Goal: Task Accomplishment & Management: Manage account settings

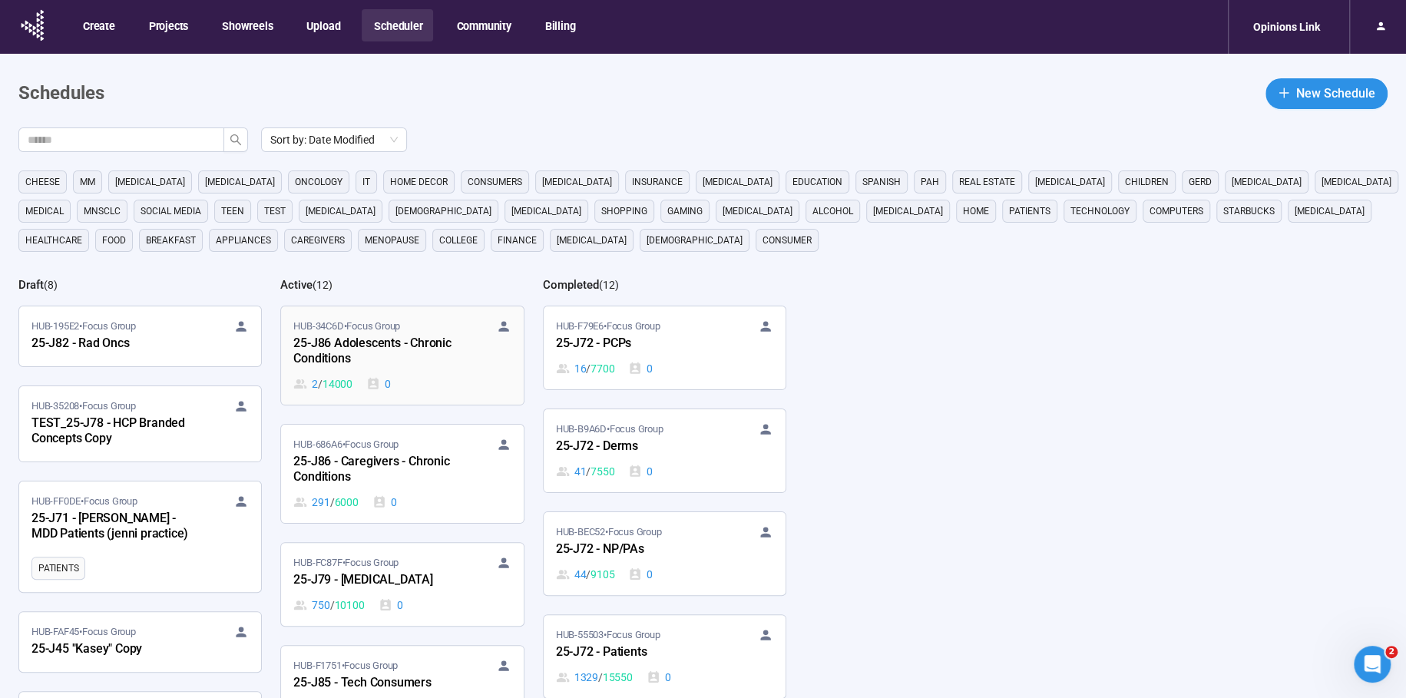
click at [382, 339] on div "25-J86 Adolescents - Chronic Conditions" at bounding box center [377, 351] width 169 height 35
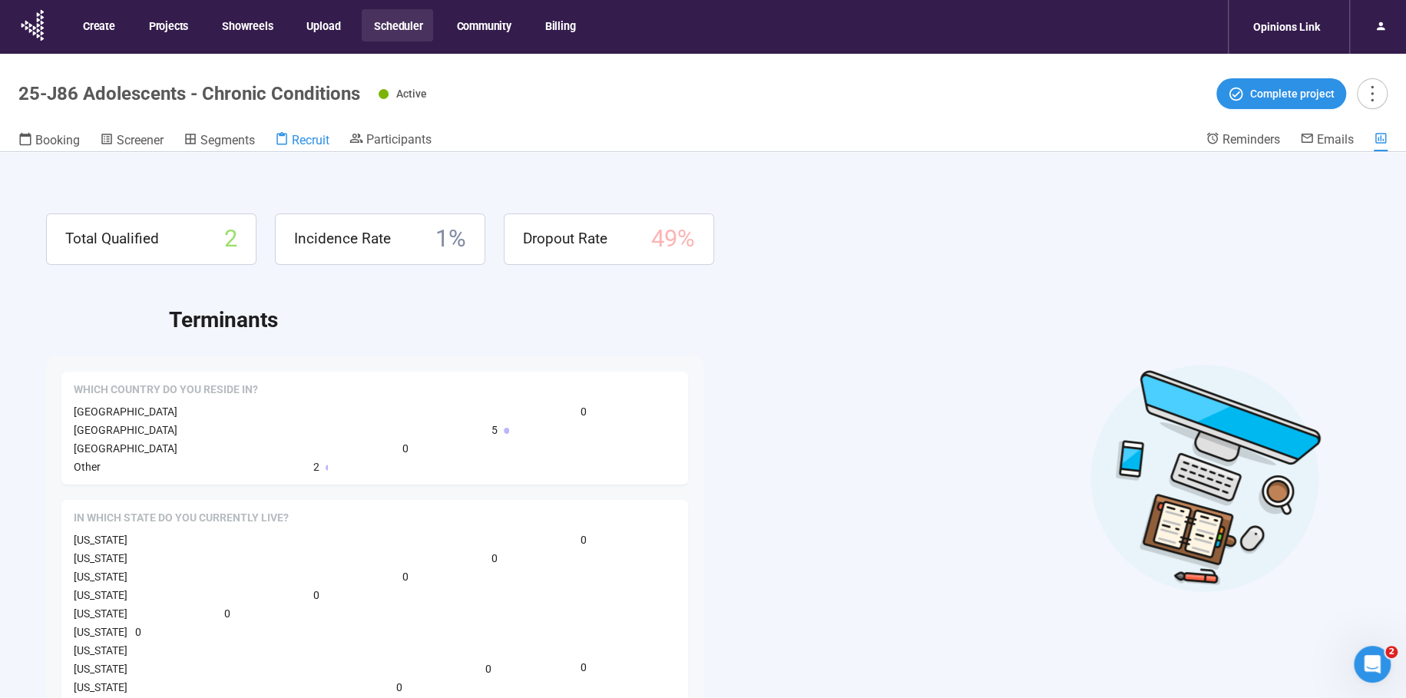
click at [297, 130] on header "25-J86 Adolescents - Chronic Conditions Active Complete project Booking Screene…" at bounding box center [703, 103] width 1406 height 98
click at [313, 146] on span "Recruit" at bounding box center [311, 140] width 38 height 15
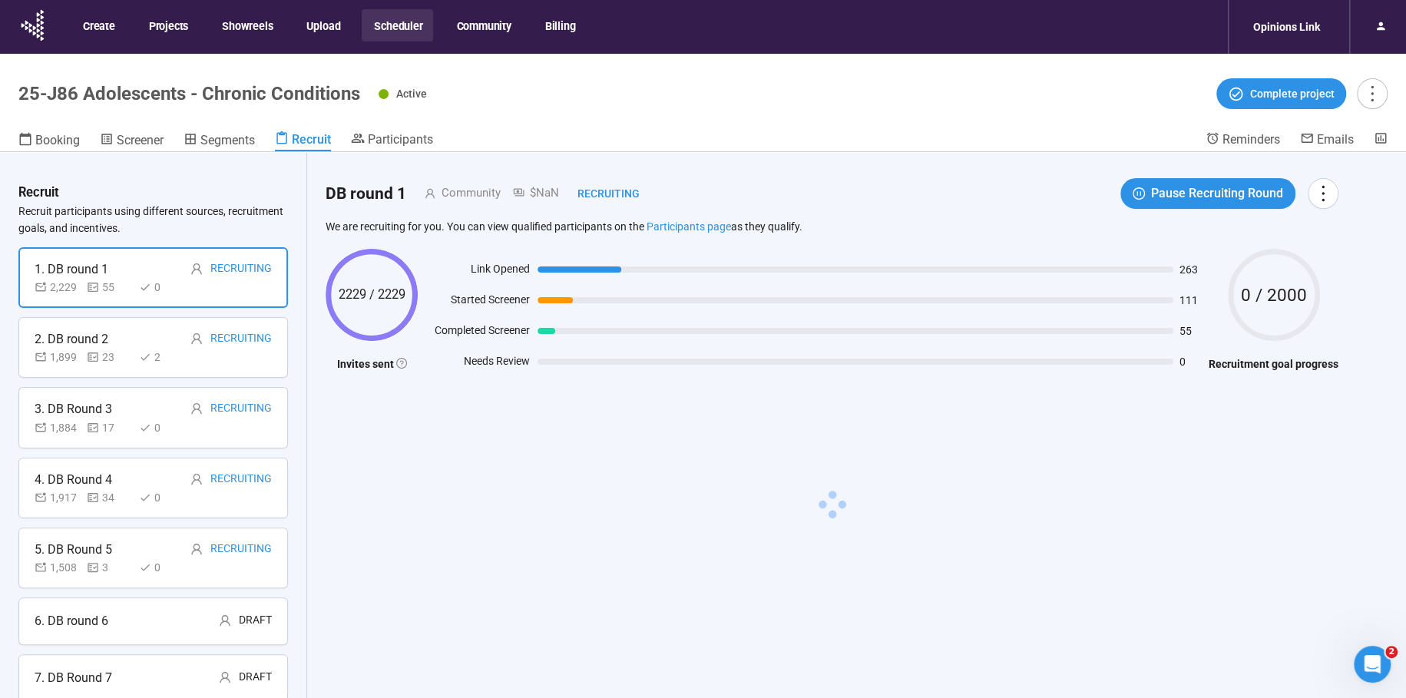
scroll to position [18, 0]
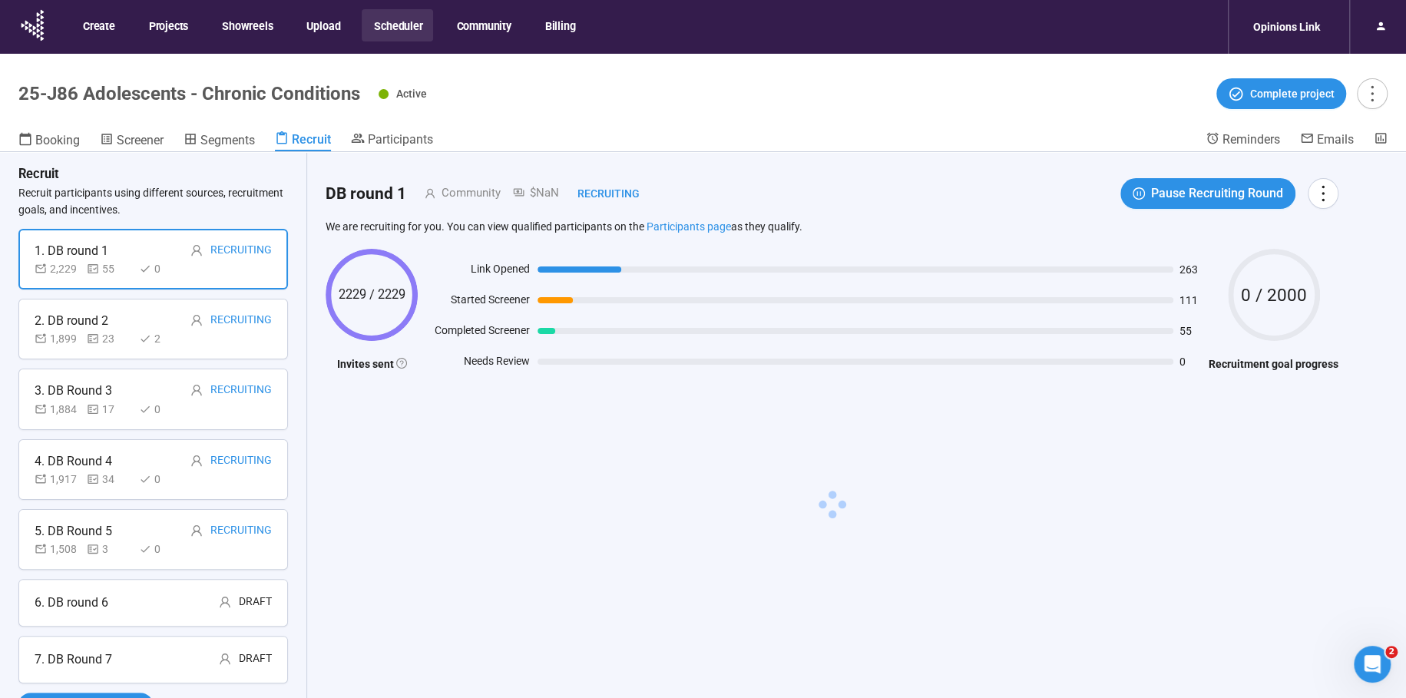
click at [146, 602] on div "6. DB round 6 Draft" at bounding box center [153, 602] width 237 height 19
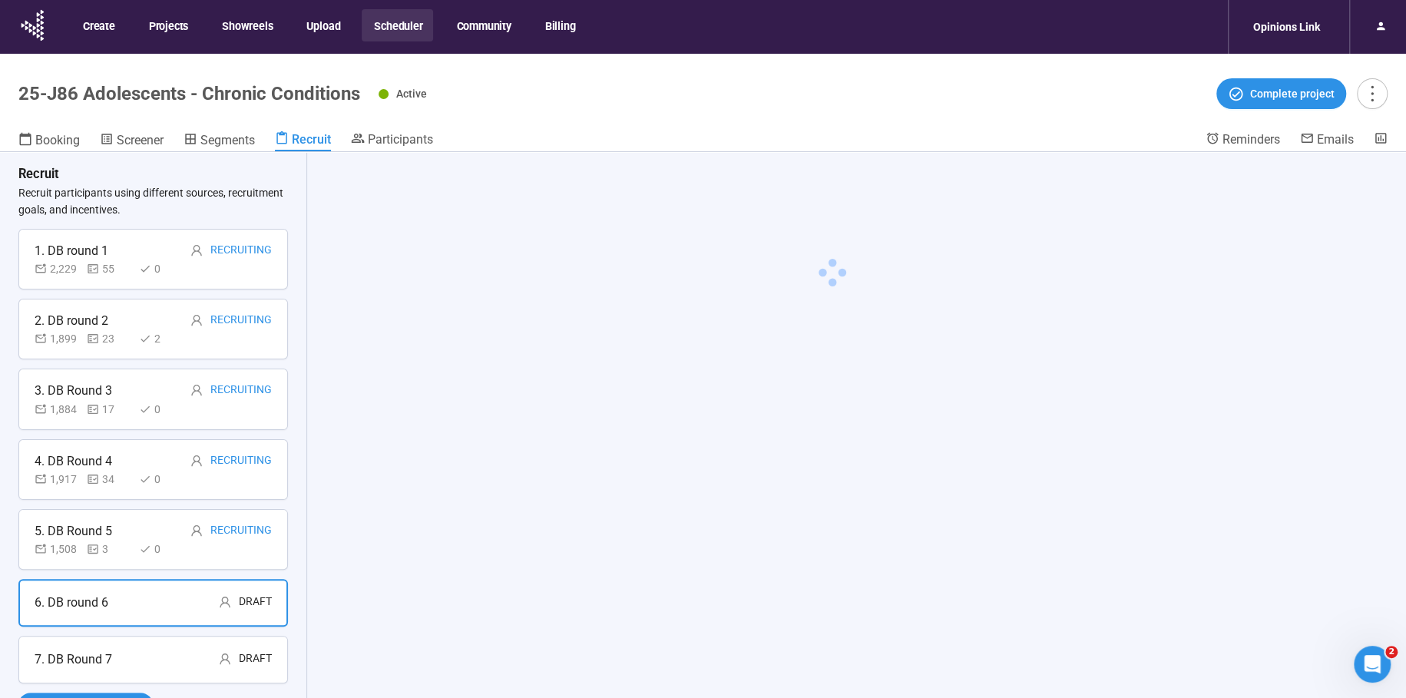
scroll to position [18, 0]
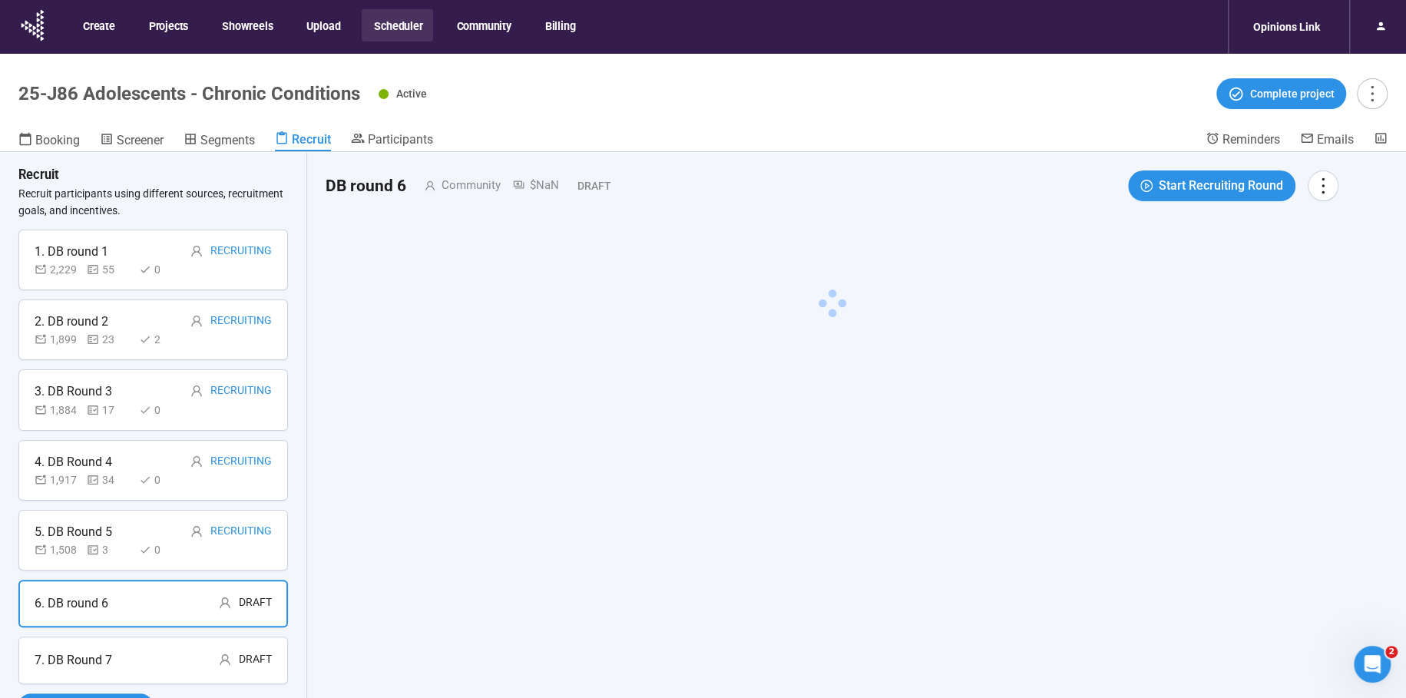
click at [137, 543] on div "1,508 3 0" at bounding box center [110, 549] width 150 height 17
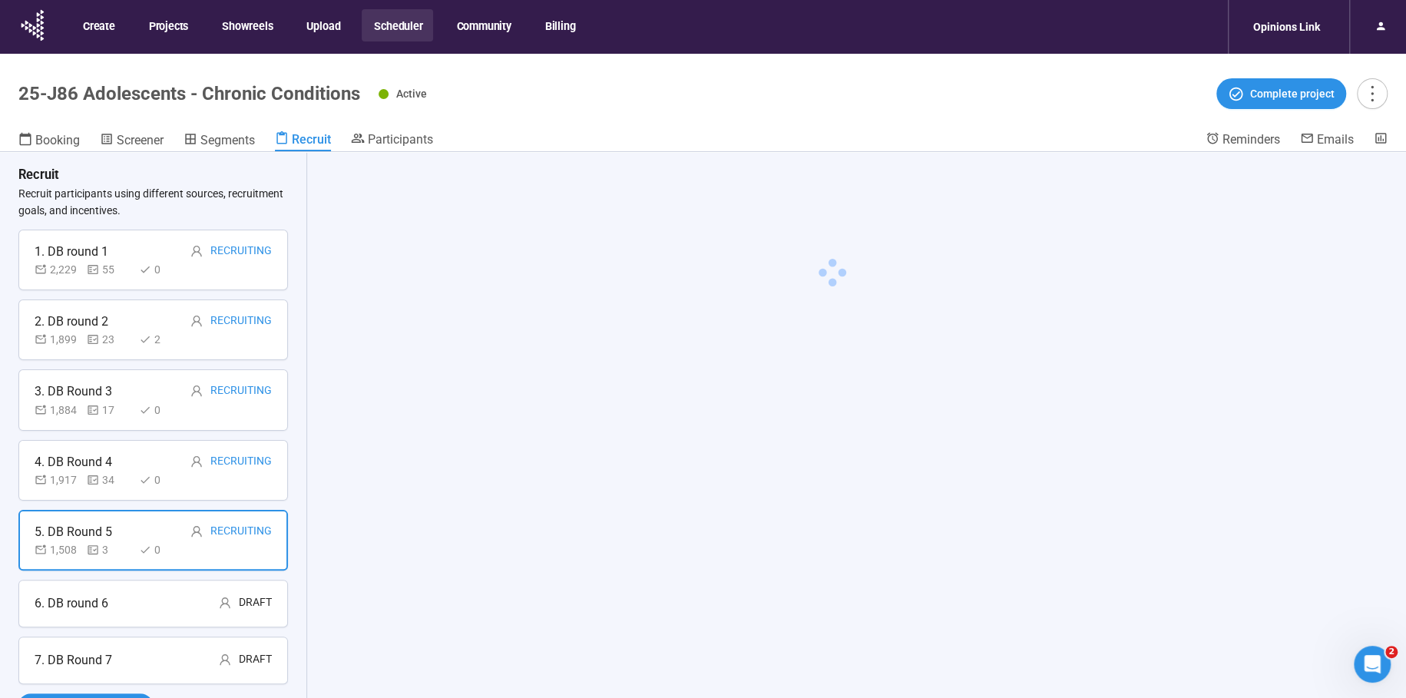
scroll to position [18, 0]
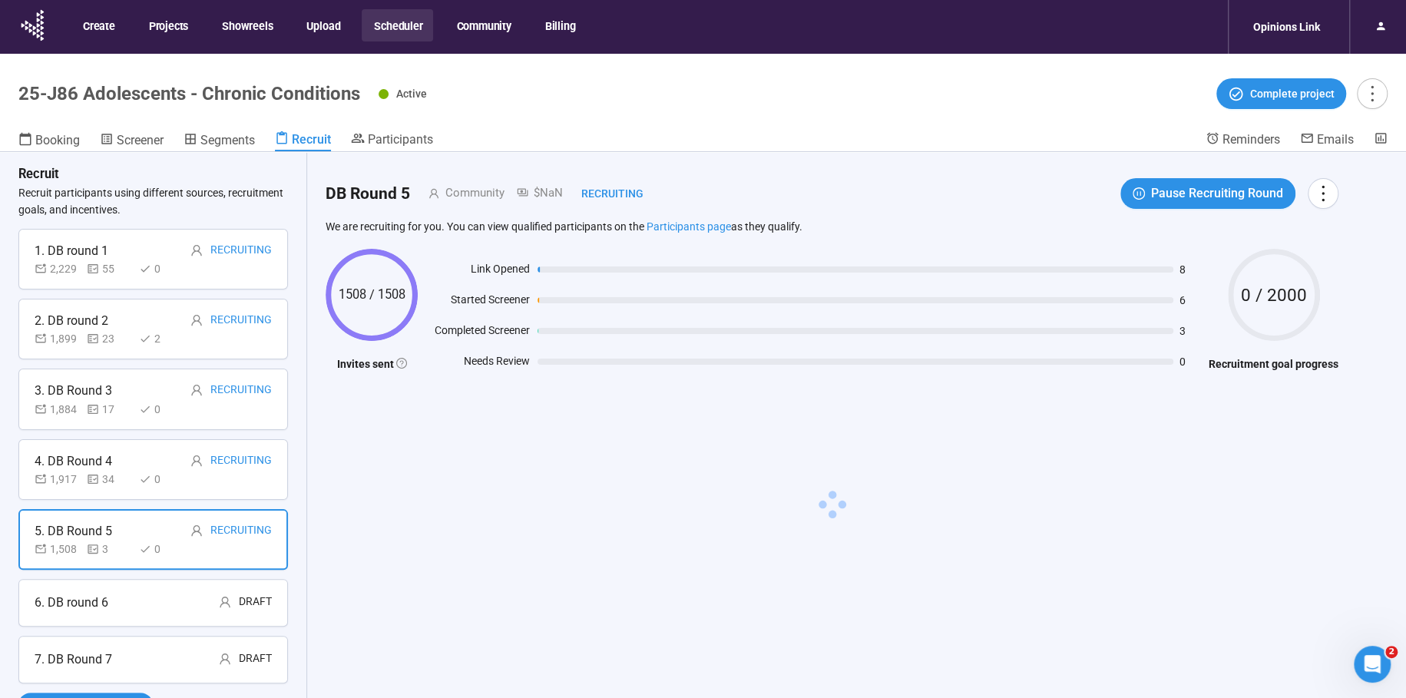
click at [124, 595] on div "6. DB round 6 Draft" at bounding box center [153, 602] width 237 height 19
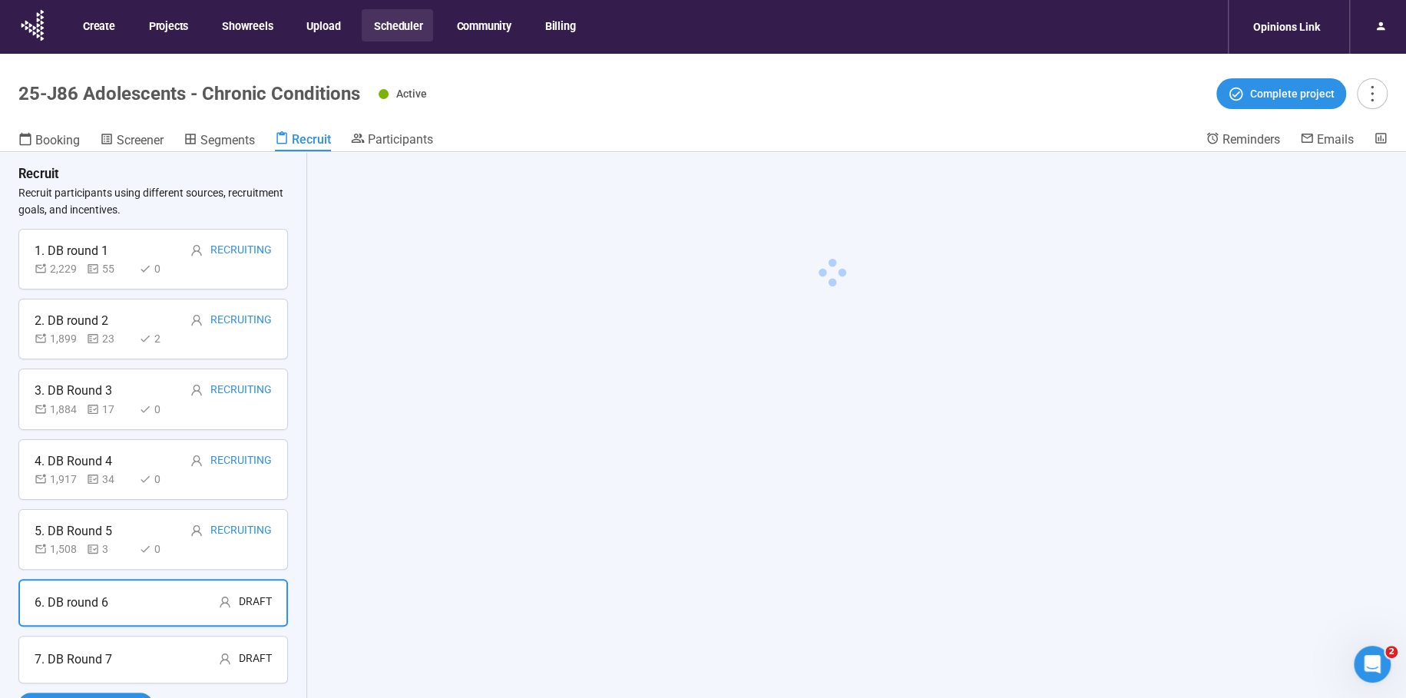
scroll to position [18, 0]
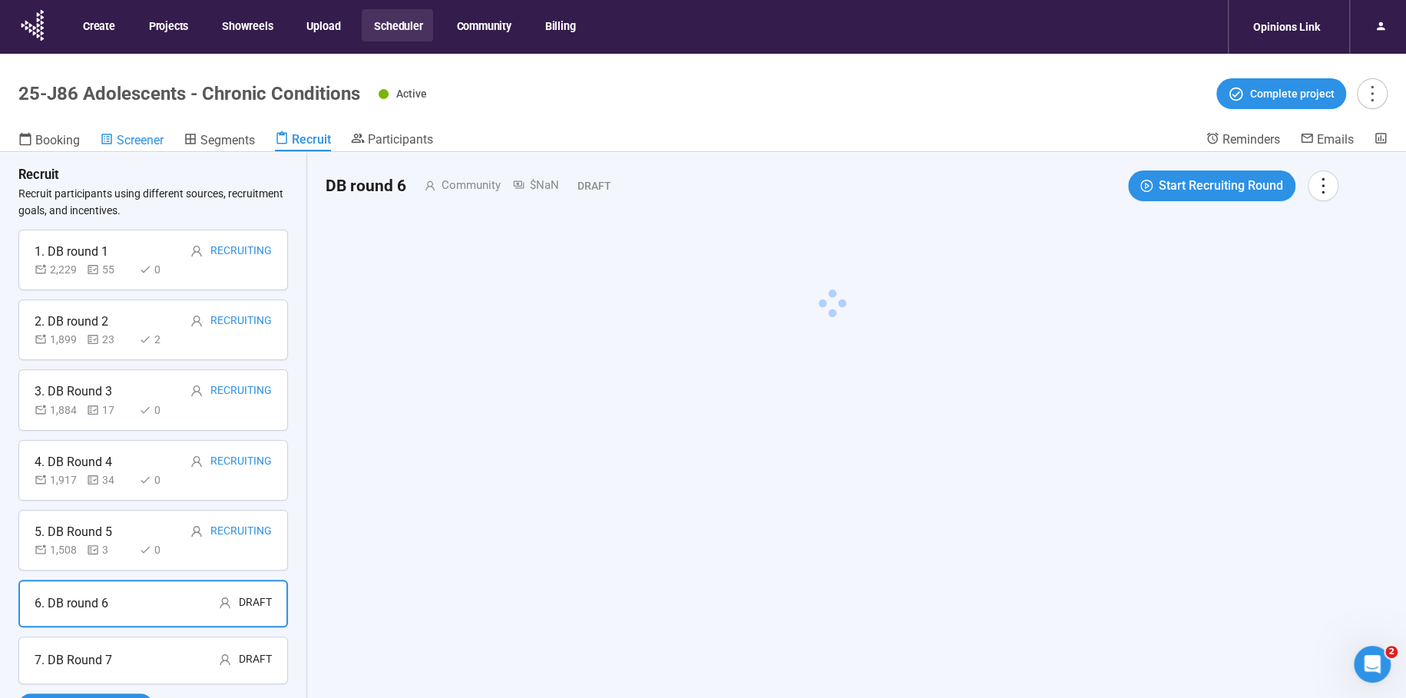
click at [134, 136] on span "Screener" at bounding box center [140, 140] width 47 height 15
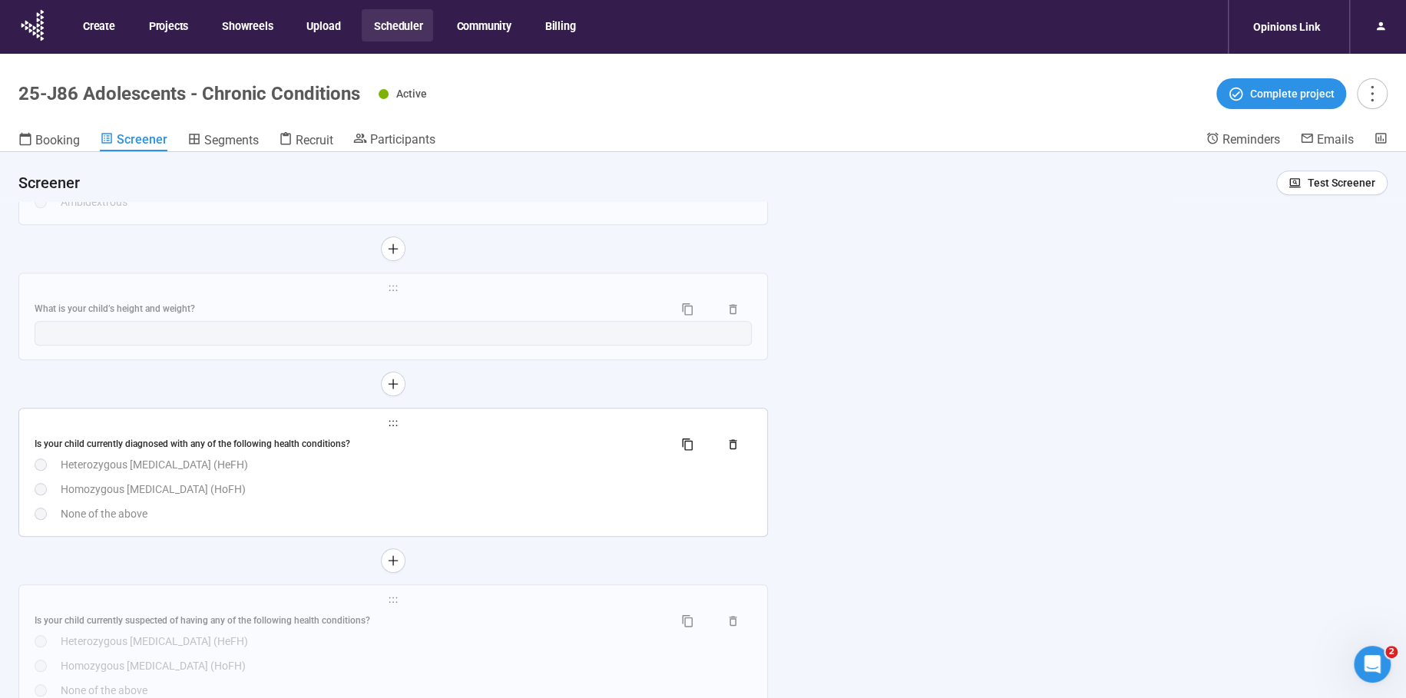
scroll to position [5222, 0]
click at [1079, 520] on div "**********" at bounding box center [703, 452] width 1406 height 600
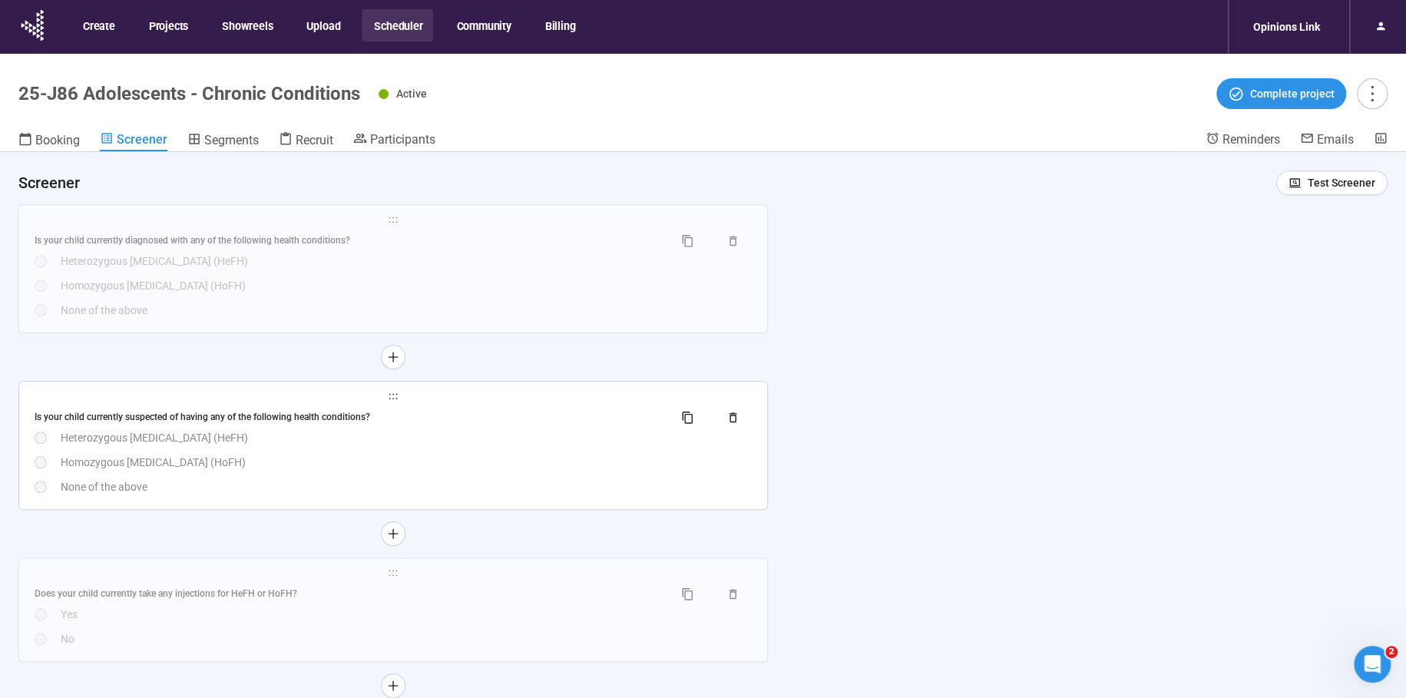
scroll to position [5514, 0]
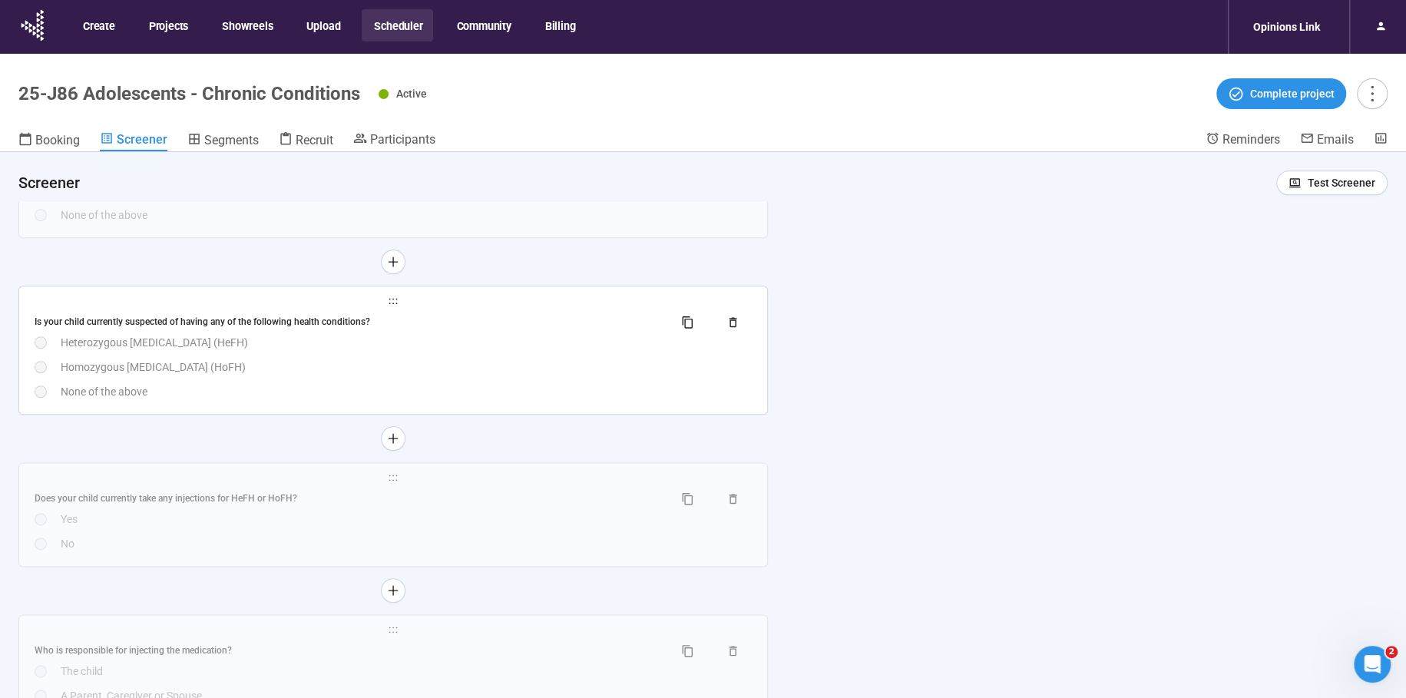
click at [215, 375] on div "Homozygous [MEDICAL_DATA] (HoFH)" at bounding box center [406, 367] width 691 height 17
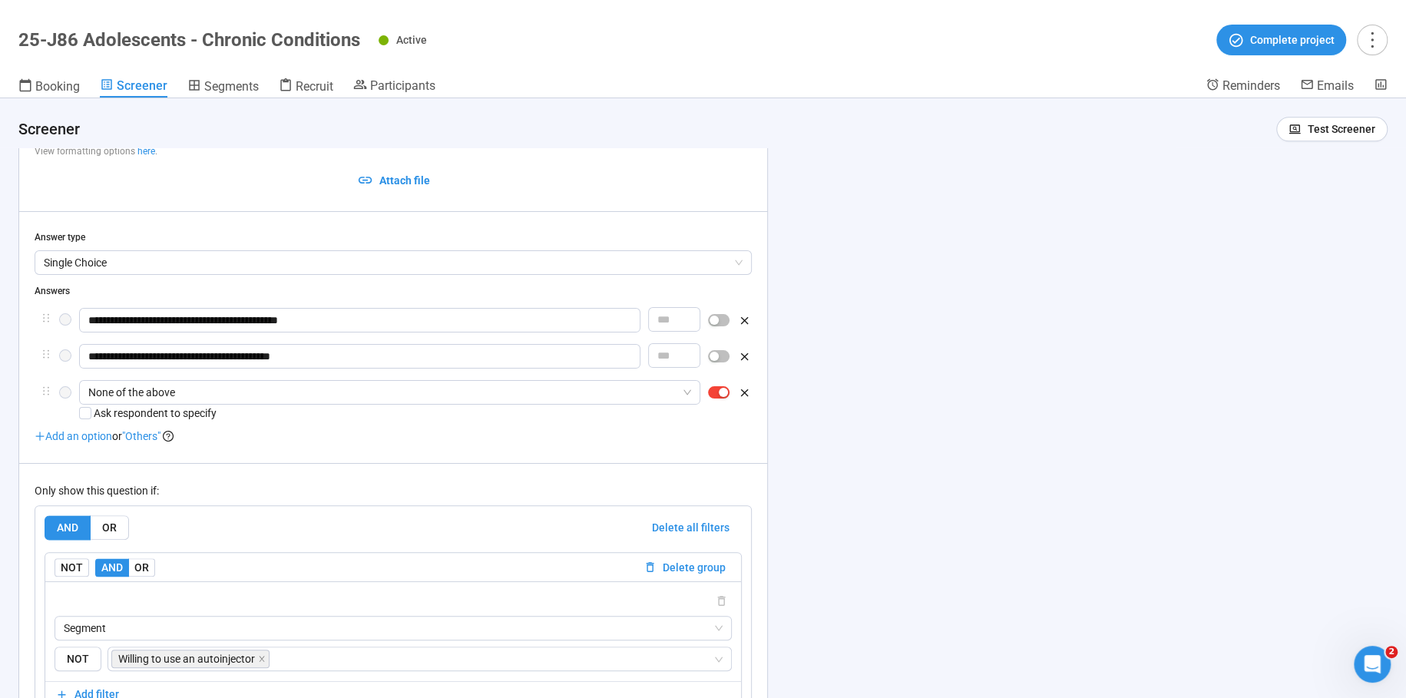
scroll to position [5451, 0]
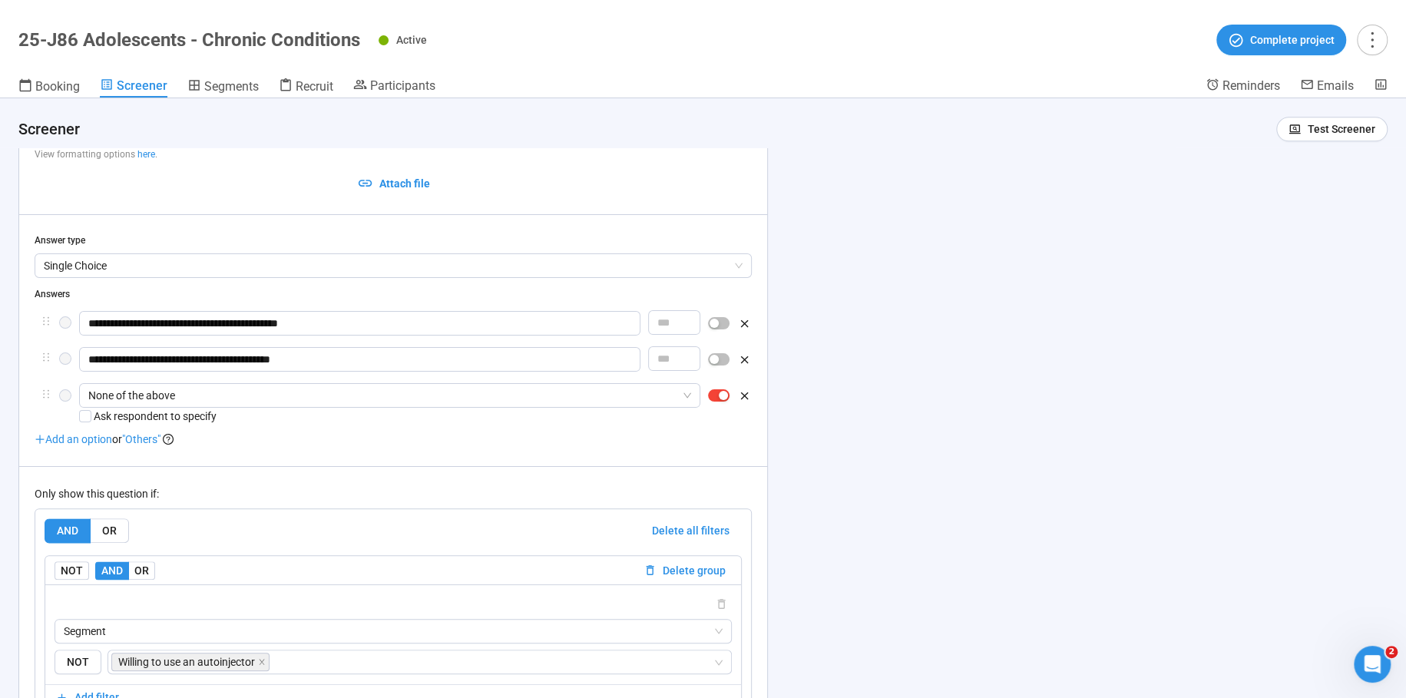
click at [718, 398] on span "button" at bounding box center [718, 395] width 21 height 12
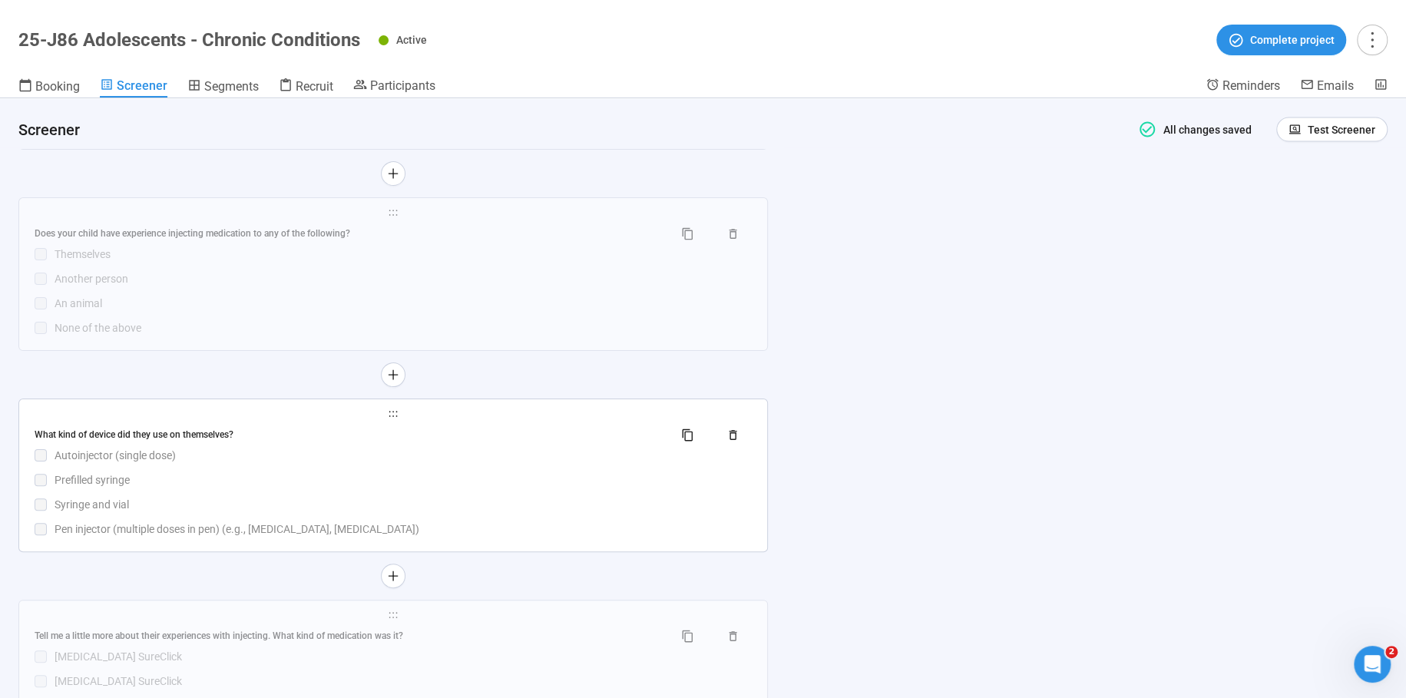
scroll to position [6443, 0]
click at [246, 276] on div "Does your child have experience injecting medication to any of the following? T…" at bounding box center [393, 282] width 717 height 115
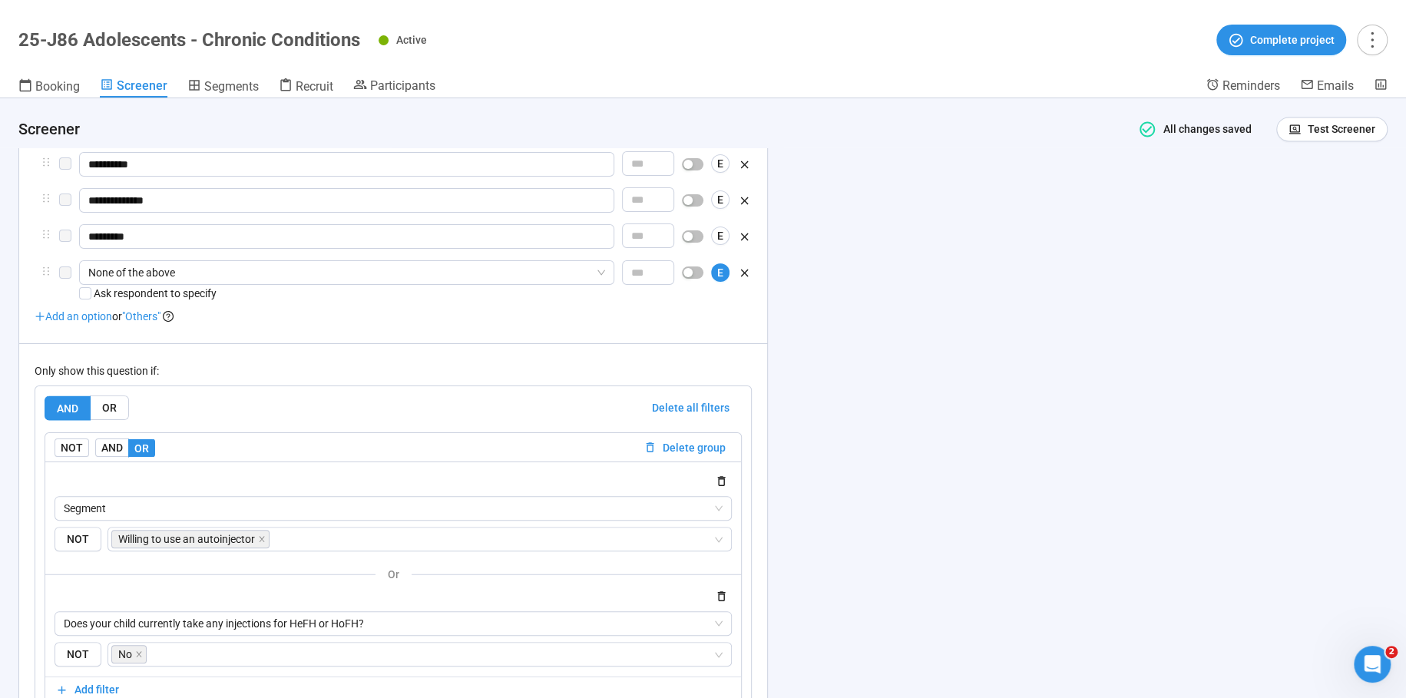
scroll to position [6123, 0]
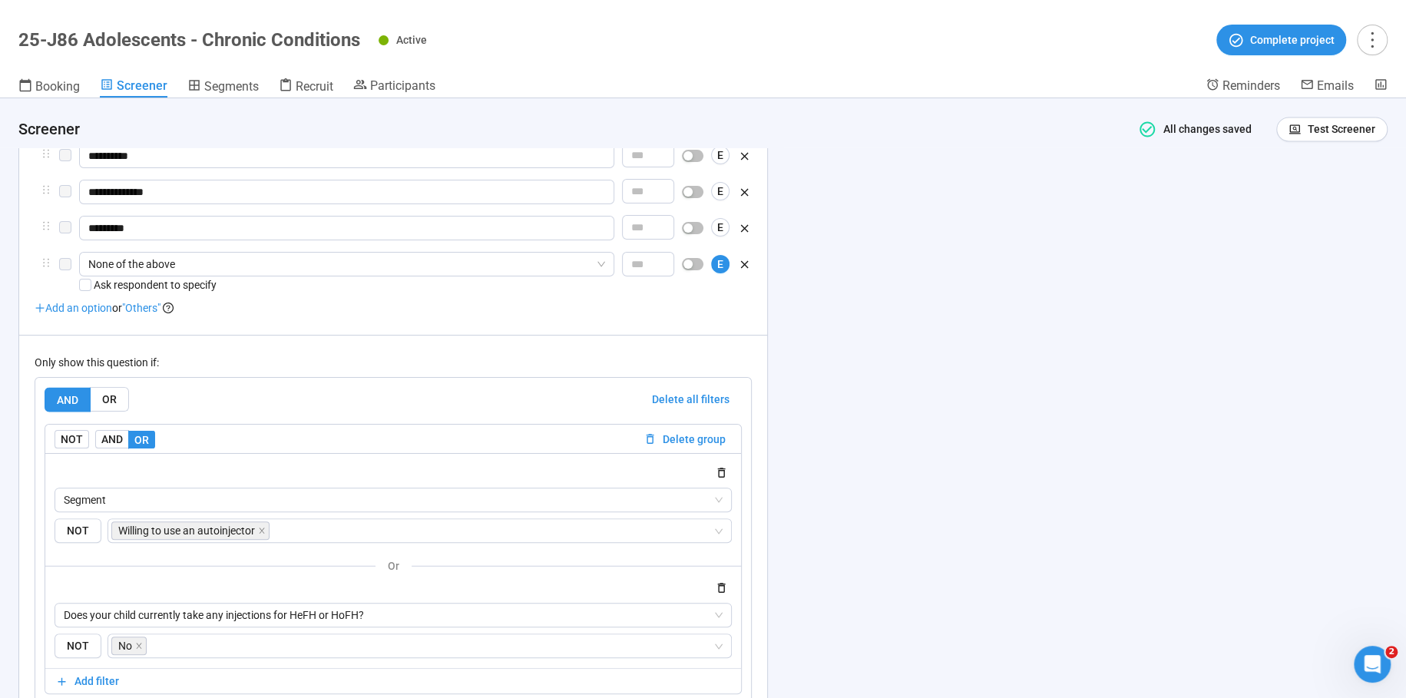
click at [250, 635] on div "Does your child currently take any injections for HeFH or HoFH? NOT No" at bounding box center [393, 631] width 677 height 56
click at [260, 618] on span "Does your child currently take any injections for HeFH or HoFH?" at bounding box center [393, 614] width 659 height 23
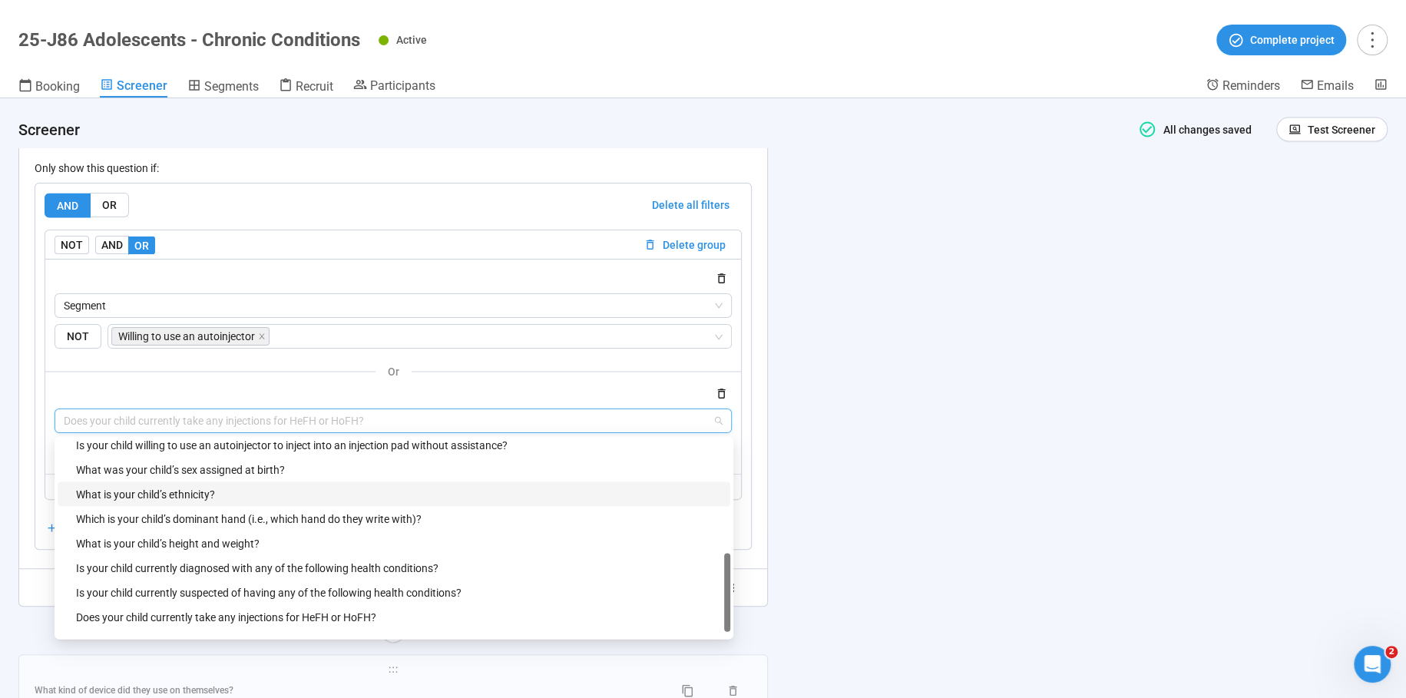
scroll to position [401, 0]
click at [230, 590] on div "Is your child currently suspected of having any of the following health conditi…" at bounding box center [398, 591] width 645 height 17
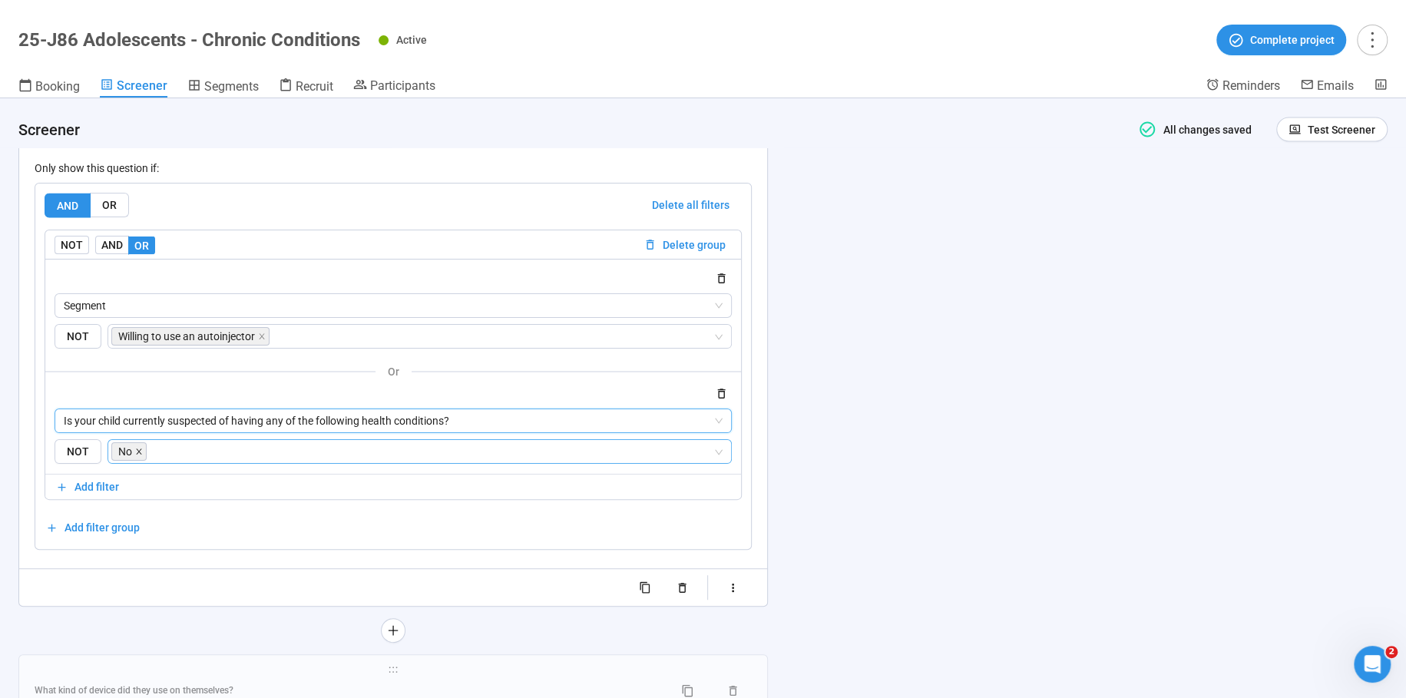
click at [140, 455] on icon "close" at bounding box center [139, 452] width 8 height 8
click at [243, 454] on input "search" at bounding box center [431, 451] width 563 height 18
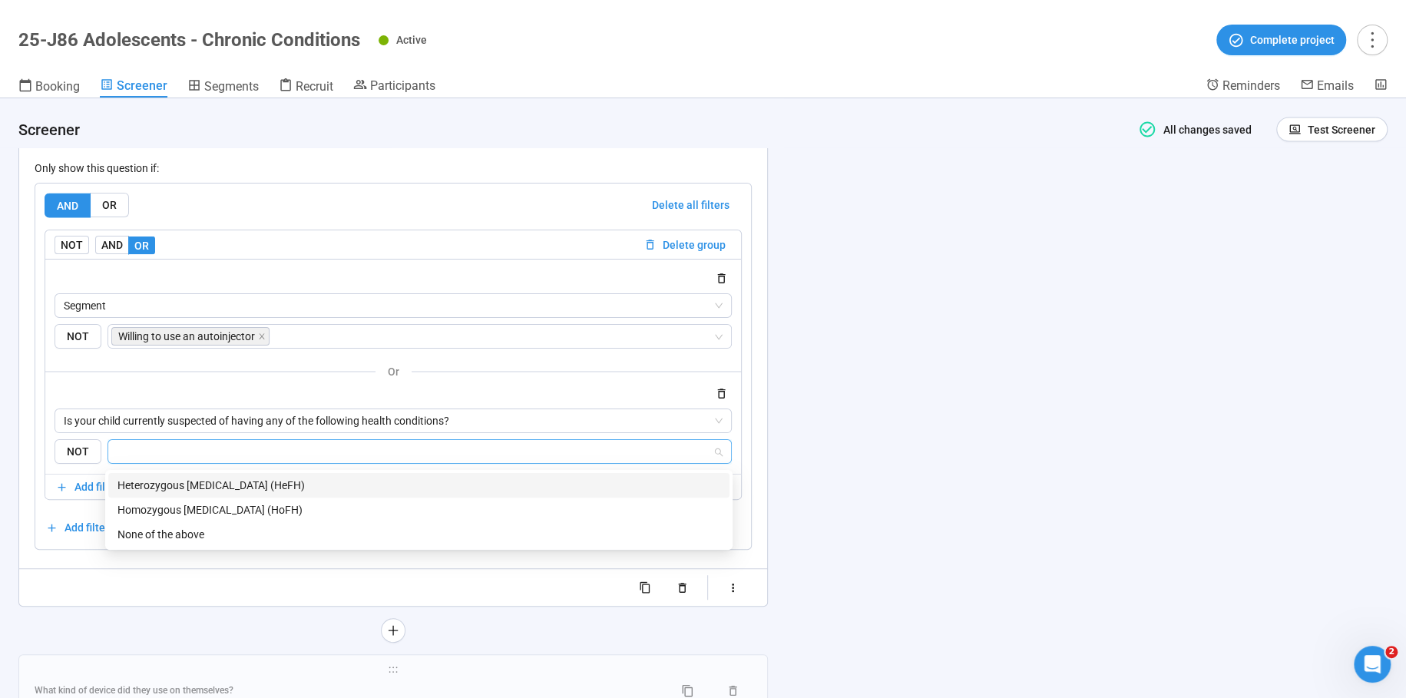
click at [218, 486] on div "Heterozygous [MEDICAL_DATA] (HeFH)" at bounding box center [418, 485] width 603 height 17
click at [193, 509] on div "Homozygous [MEDICAL_DATA] (HoFH)" at bounding box center [418, 509] width 603 height 17
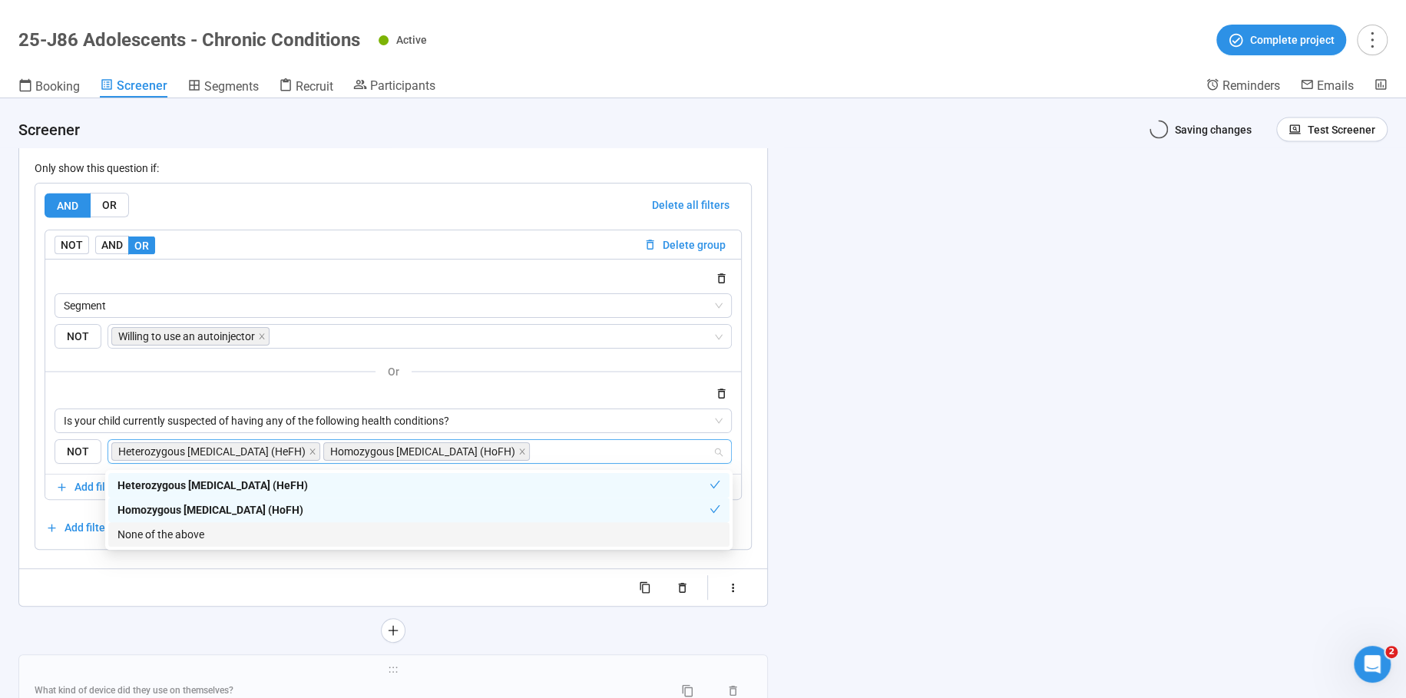
drag, startPoint x: 160, startPoint y: 536, endPoint x: 889, endPoint y: 396, distance: 741.8
click at [160, 536] on div "None of the above" at bounding box center [418, 534] width 603 height 17
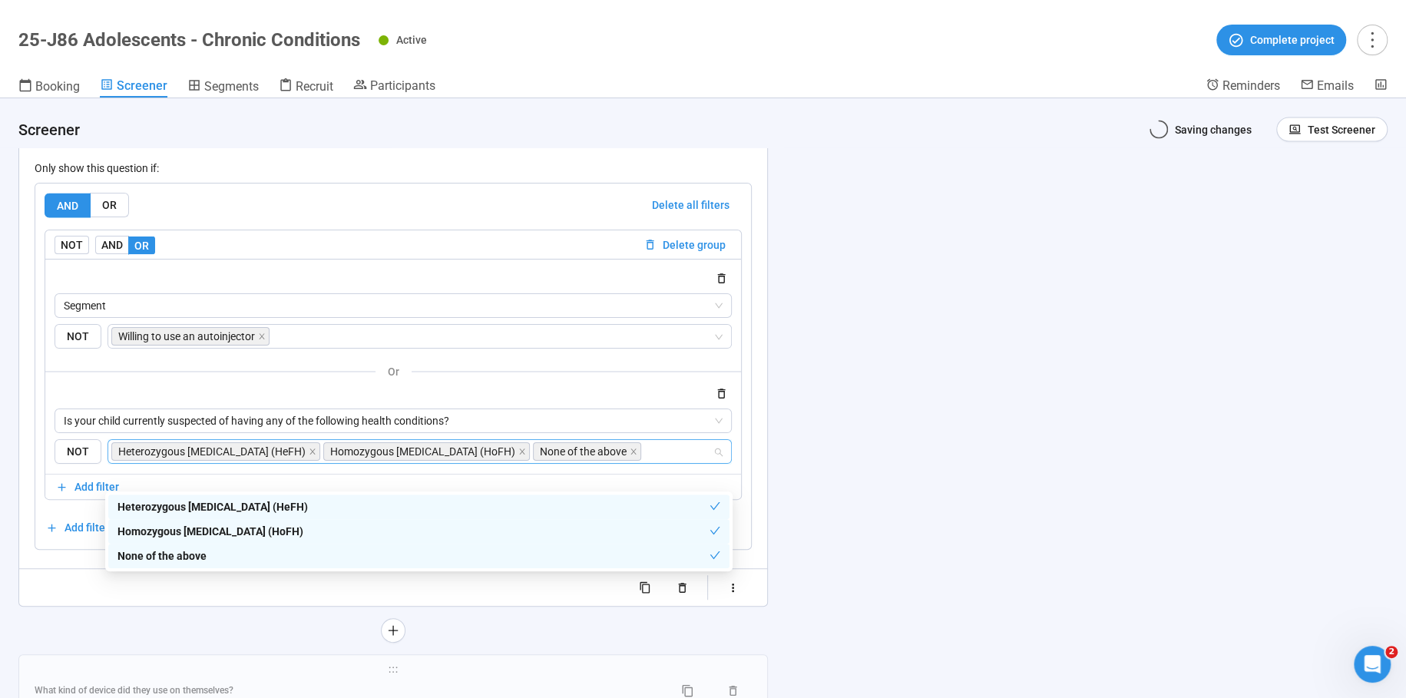
click at [889, 396] on div "**********" at bounding box center [703, 398] width 1406 height 600
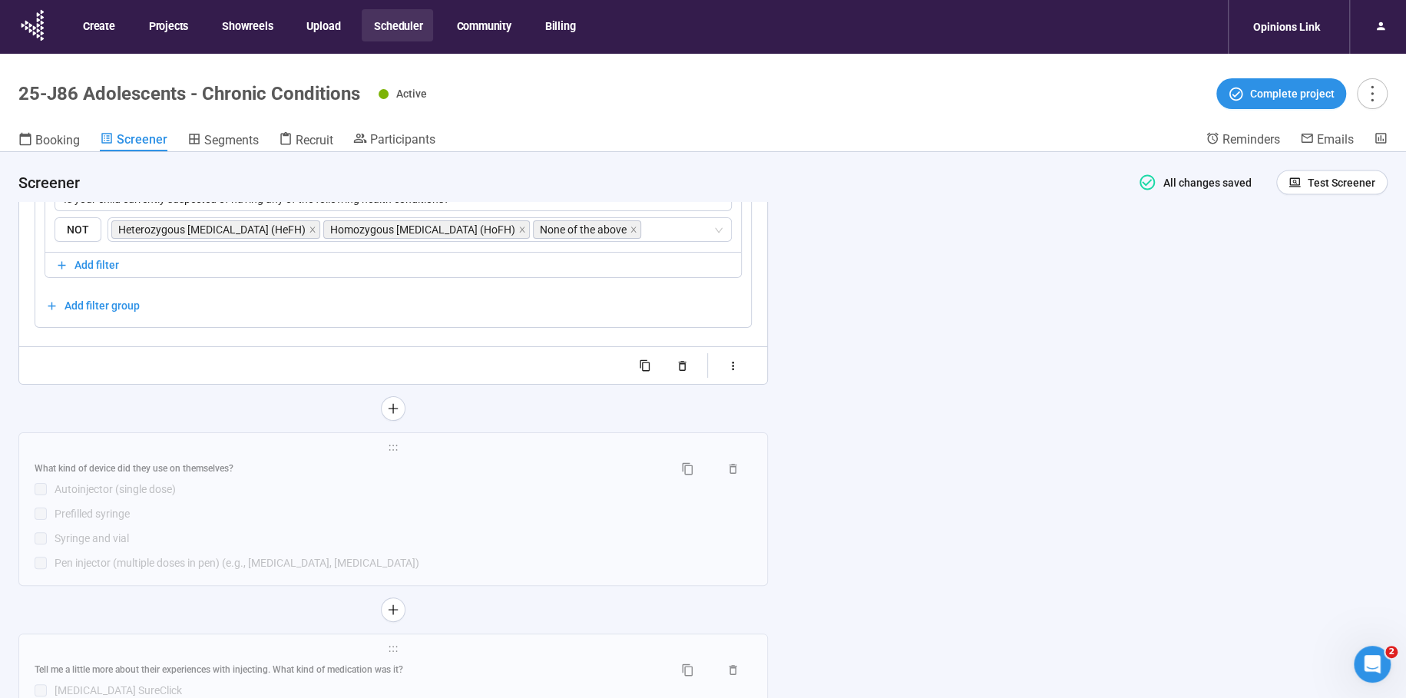
scroll to position [6639, 0]
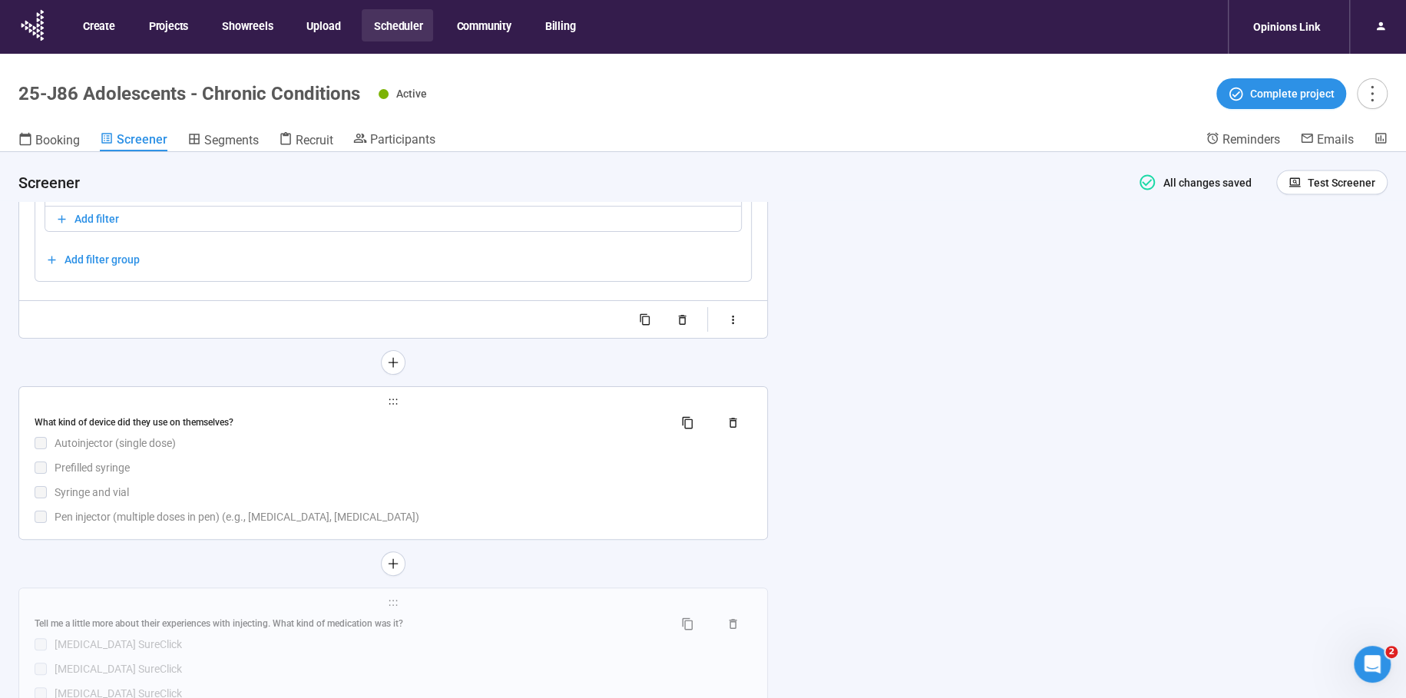
click at [259, 476] on div "Prefilled syringe" at bounding box center [403, 467] width 697 height 17
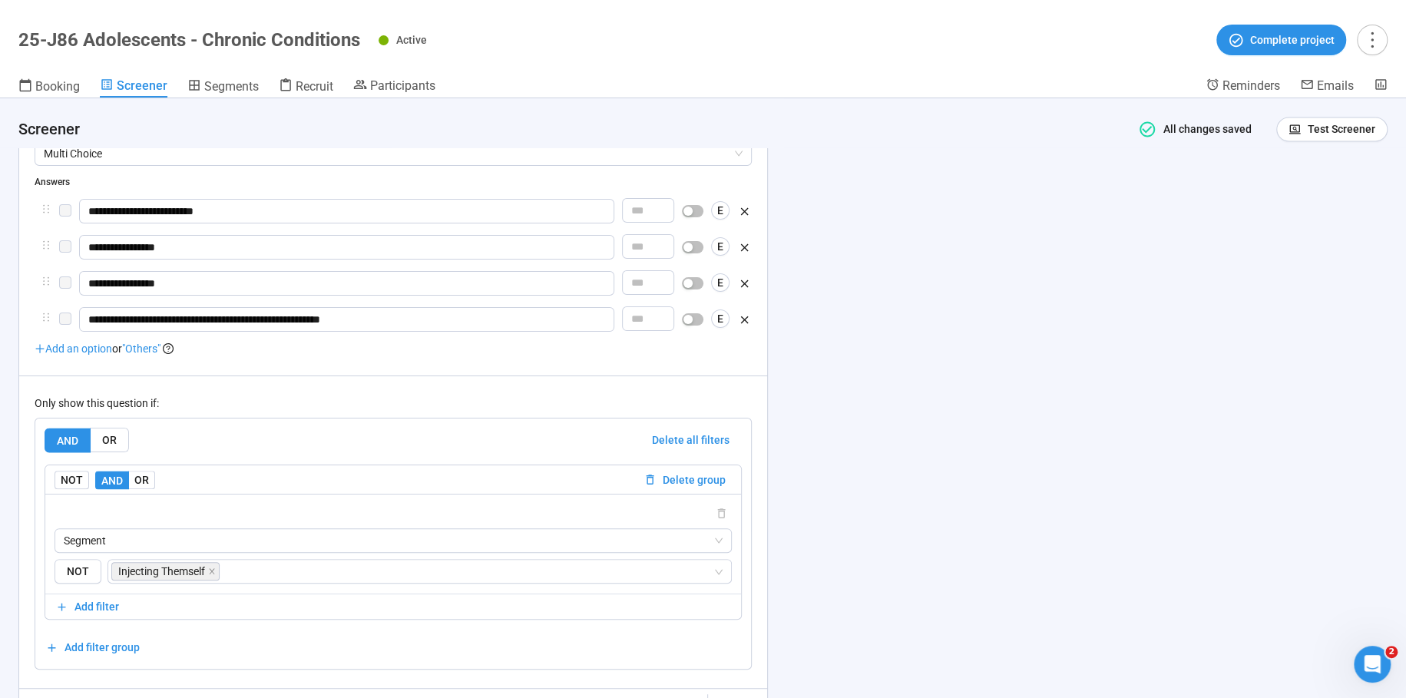
scroll to position [6272, 0]
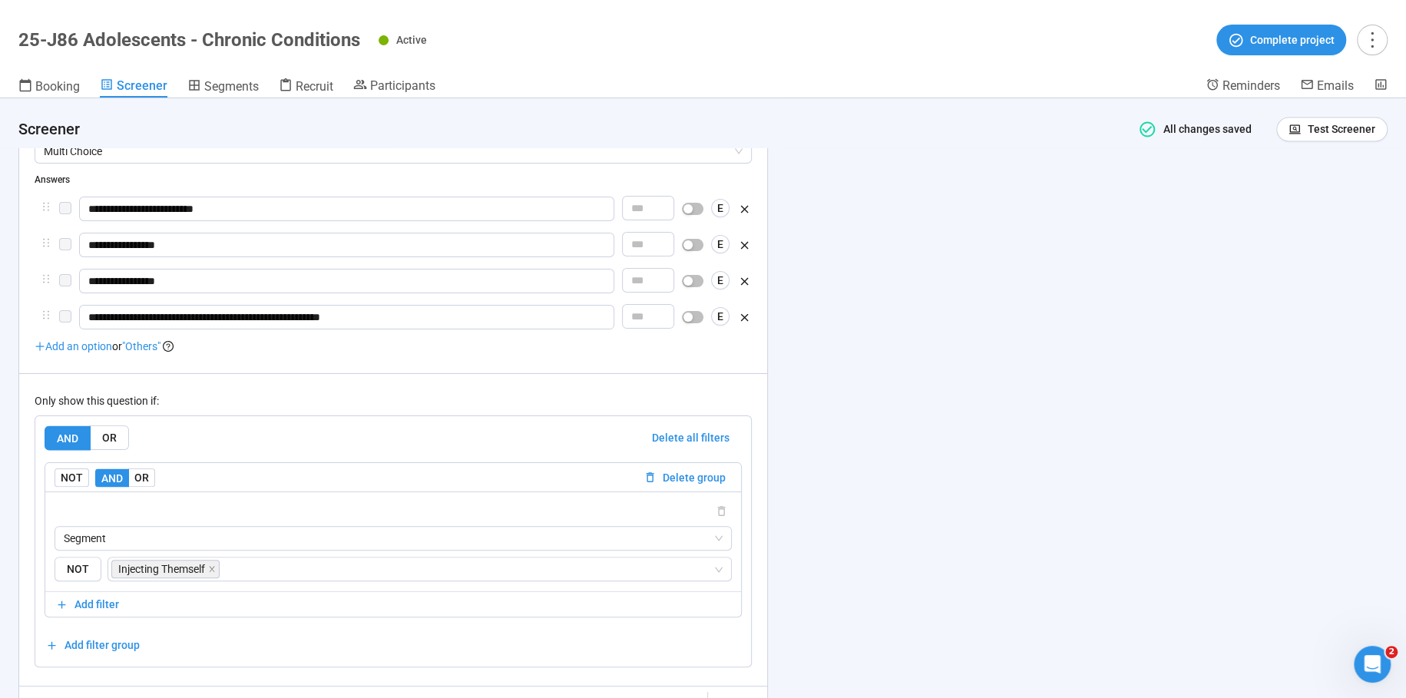
click at [907, 452] on div "**********" at bounding box center [703, 398] width 1406 height 600
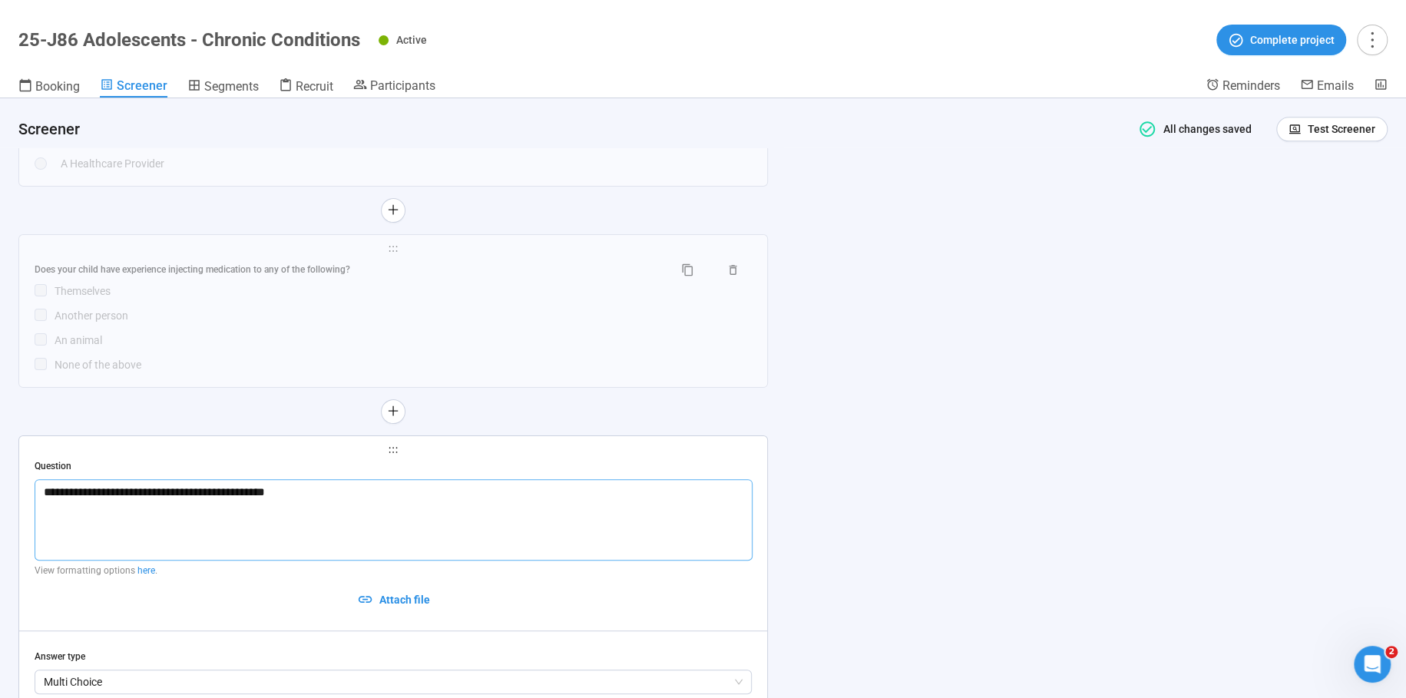
scroll to position [5731, 0]
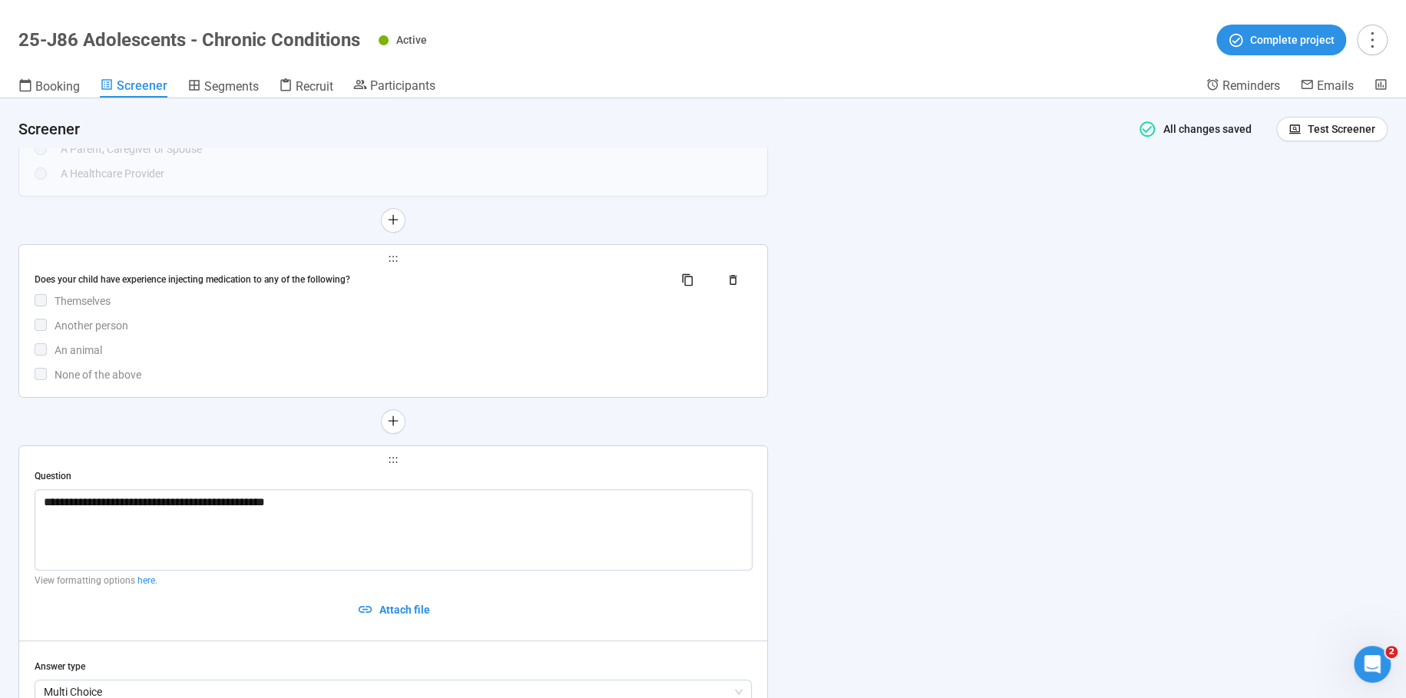
click at [223, 342] on div "Does your child have experience injecting medication to any of the following? T…" at bounding box center [393, 325] width 717 height 115
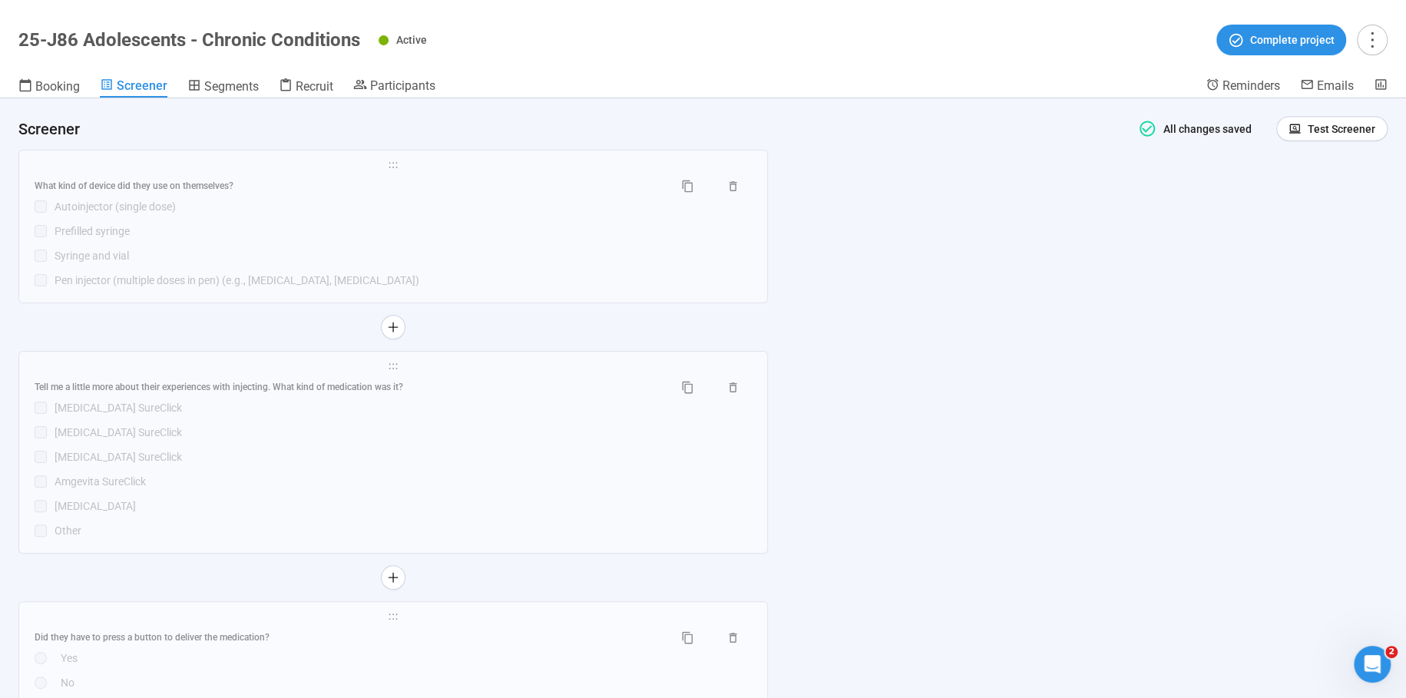
scroll to position [6818, 0]
click at [364, 445] on div "[MEDICAL_DATA] SureClick" at bounding box center [403, 436] width 697 height 17
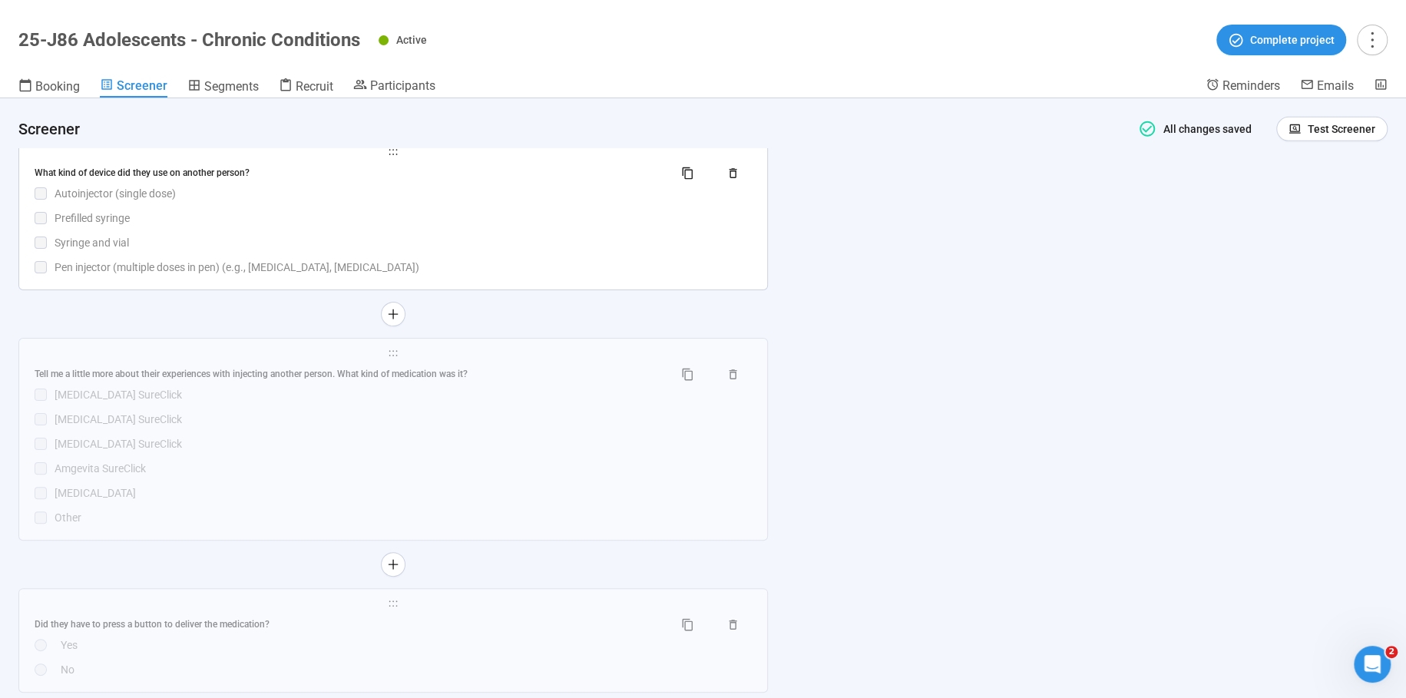
scroll to position [7848, 0]
click at [357, 198] on div "Autoinjector (single dose)" at bounding box center [403, 192] width 697 height 17
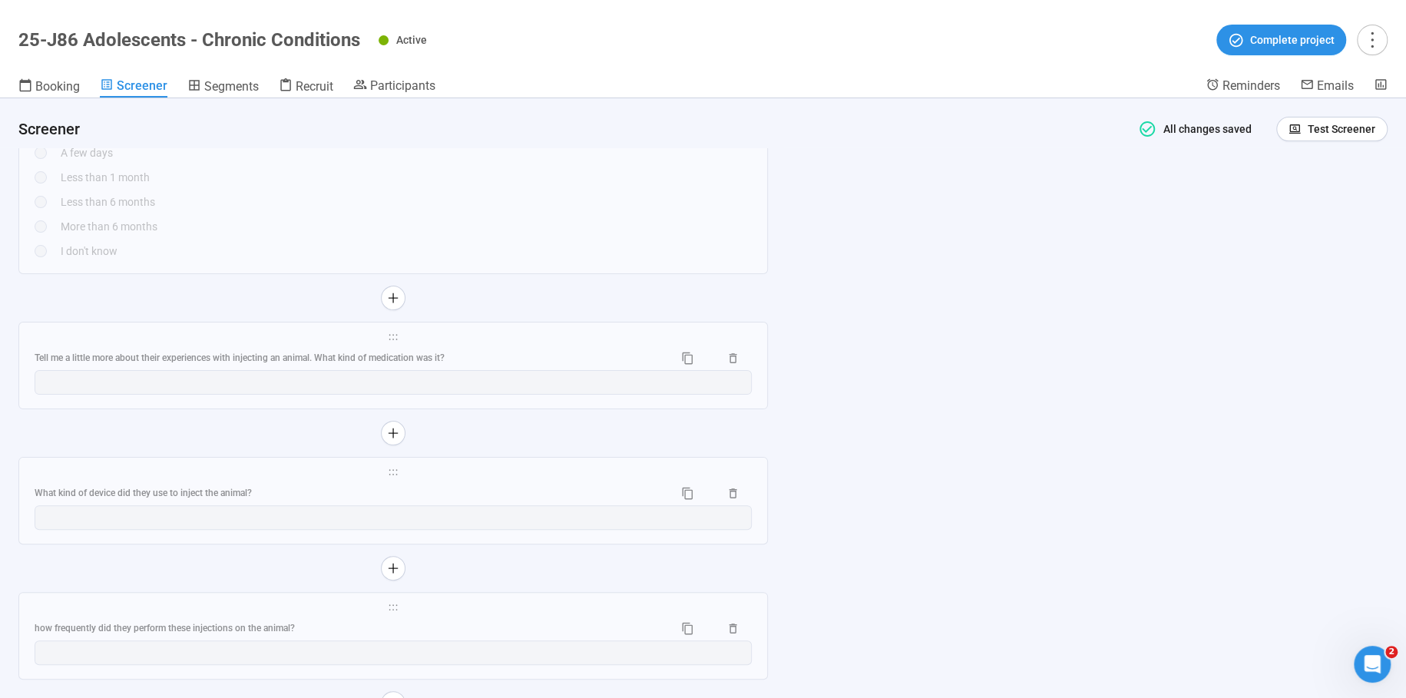
scroll to position [8731, 0]
click at [1238, 379] on div "**********" at bounding box center [703, 398] width 1406 height 600
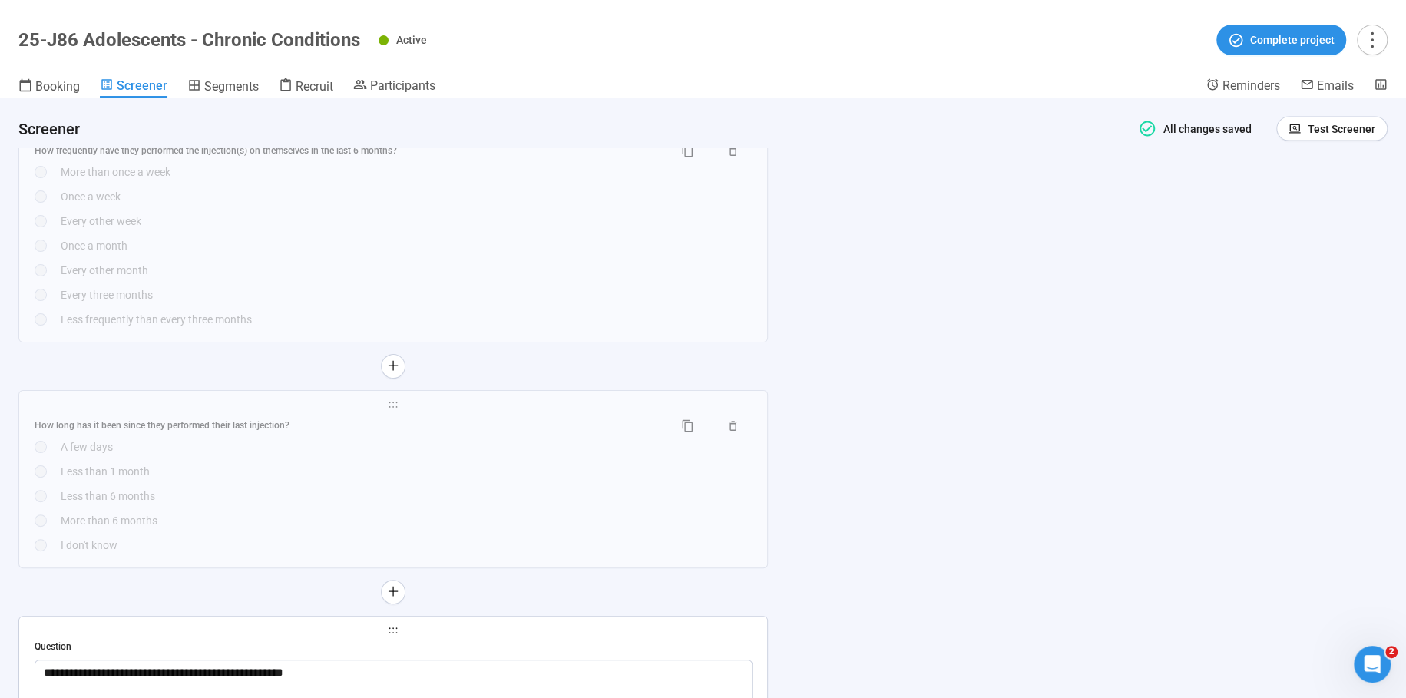
scroll to position [6541, 0]
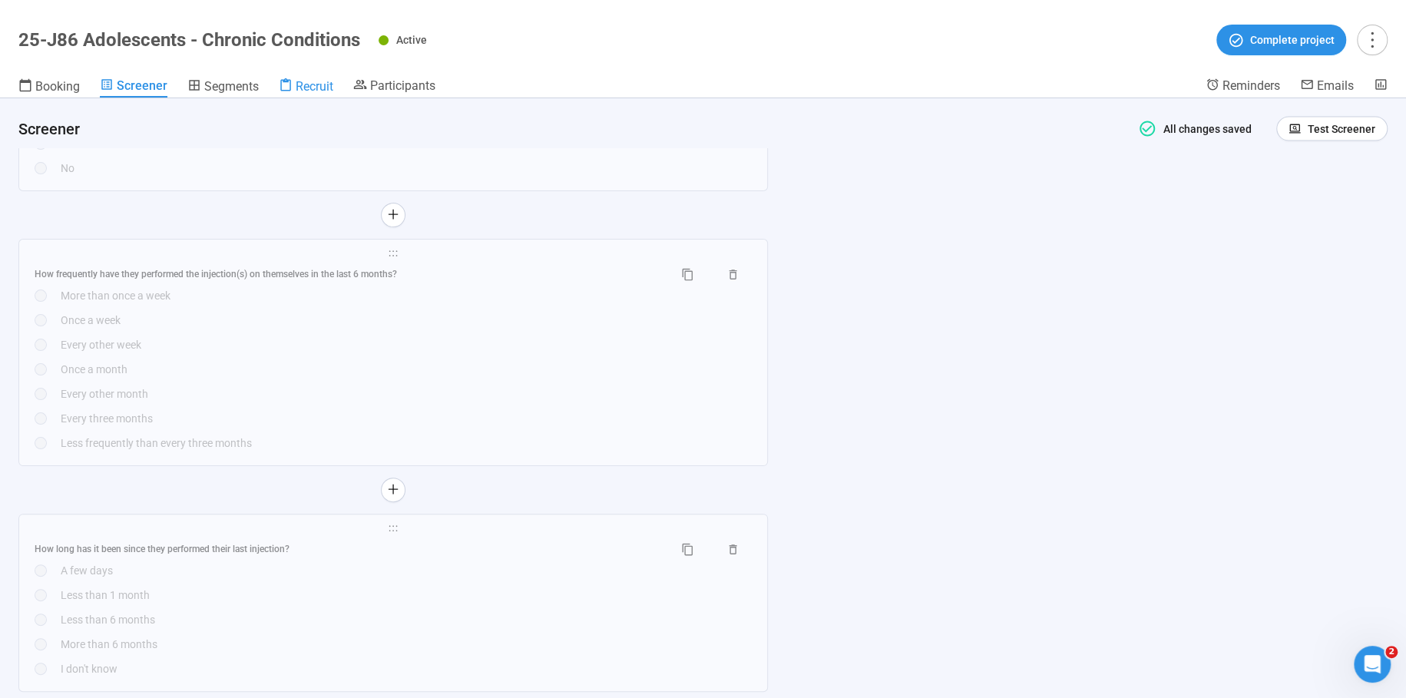
click at [315, 86] on span "Recruit" at bounding box center [315, 86] width 38 height 15
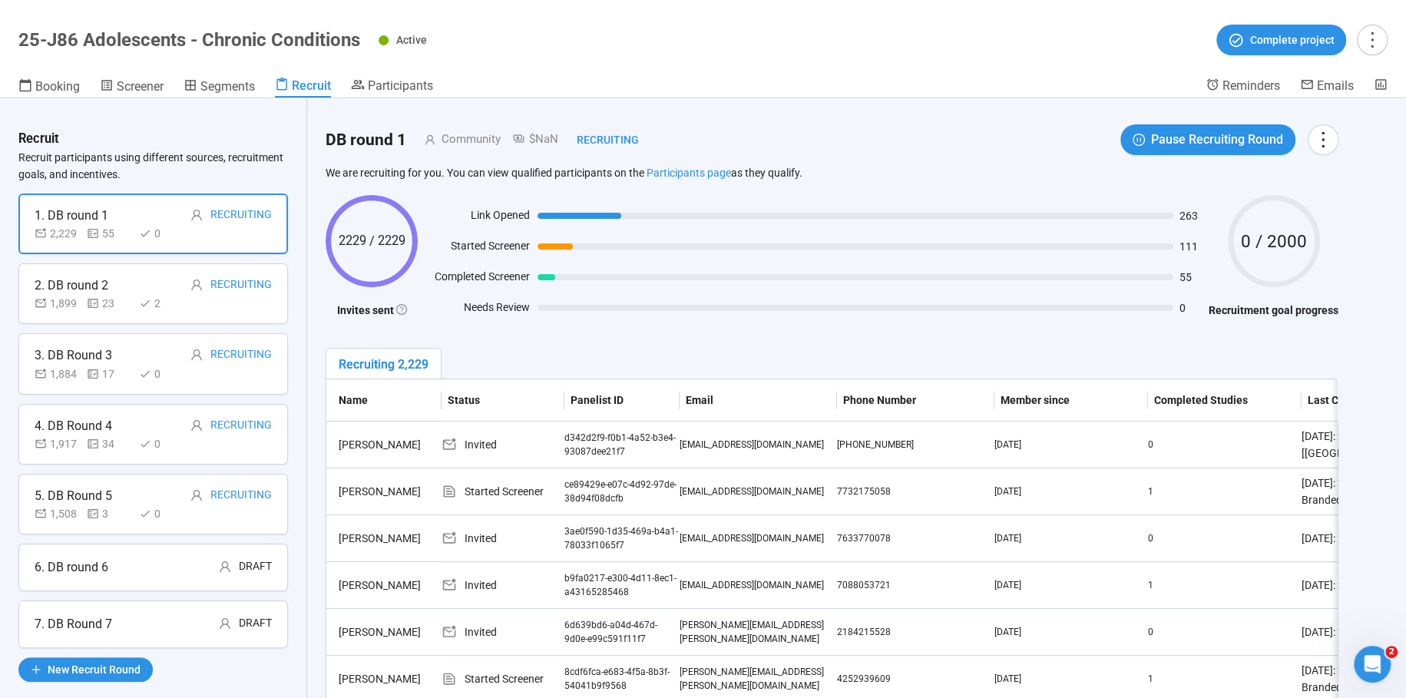
scroll to position [18, 0]
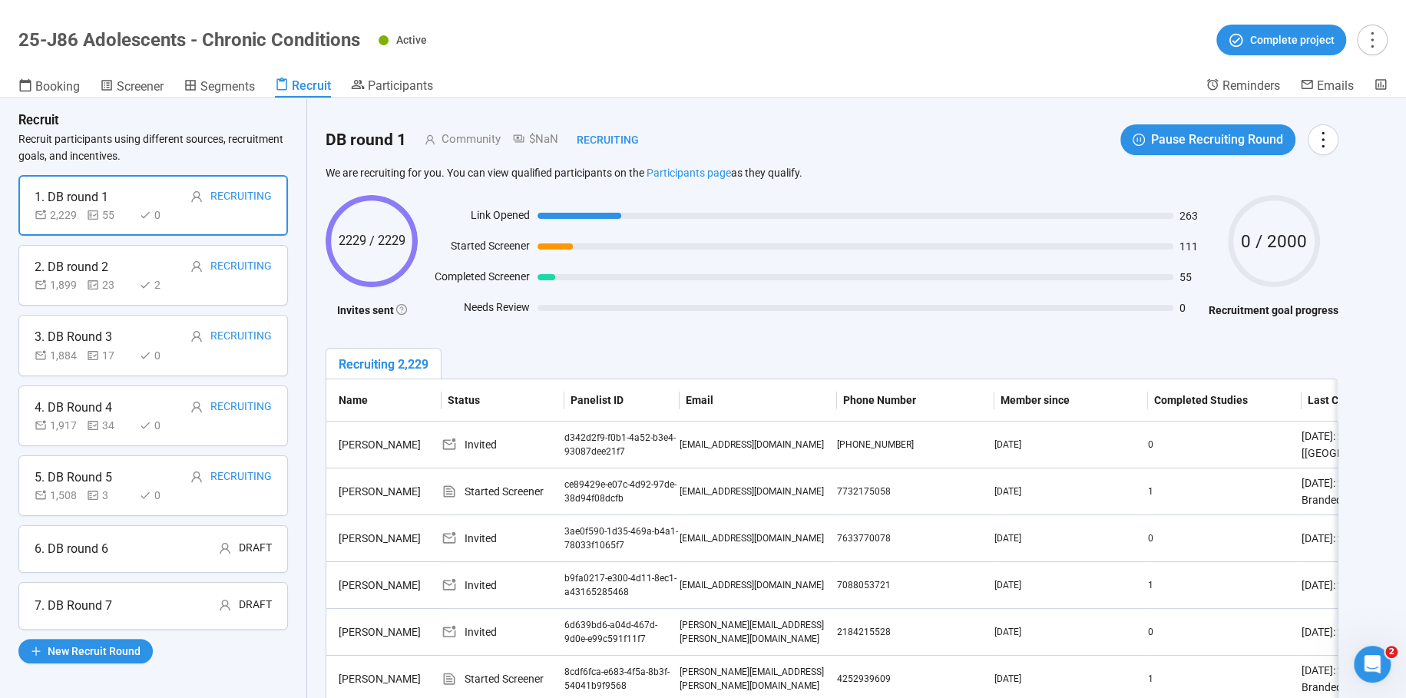
click at [109, 553] on div "6. DB round 6 Draft" at bounding box center [153, 548] width 237 height 19
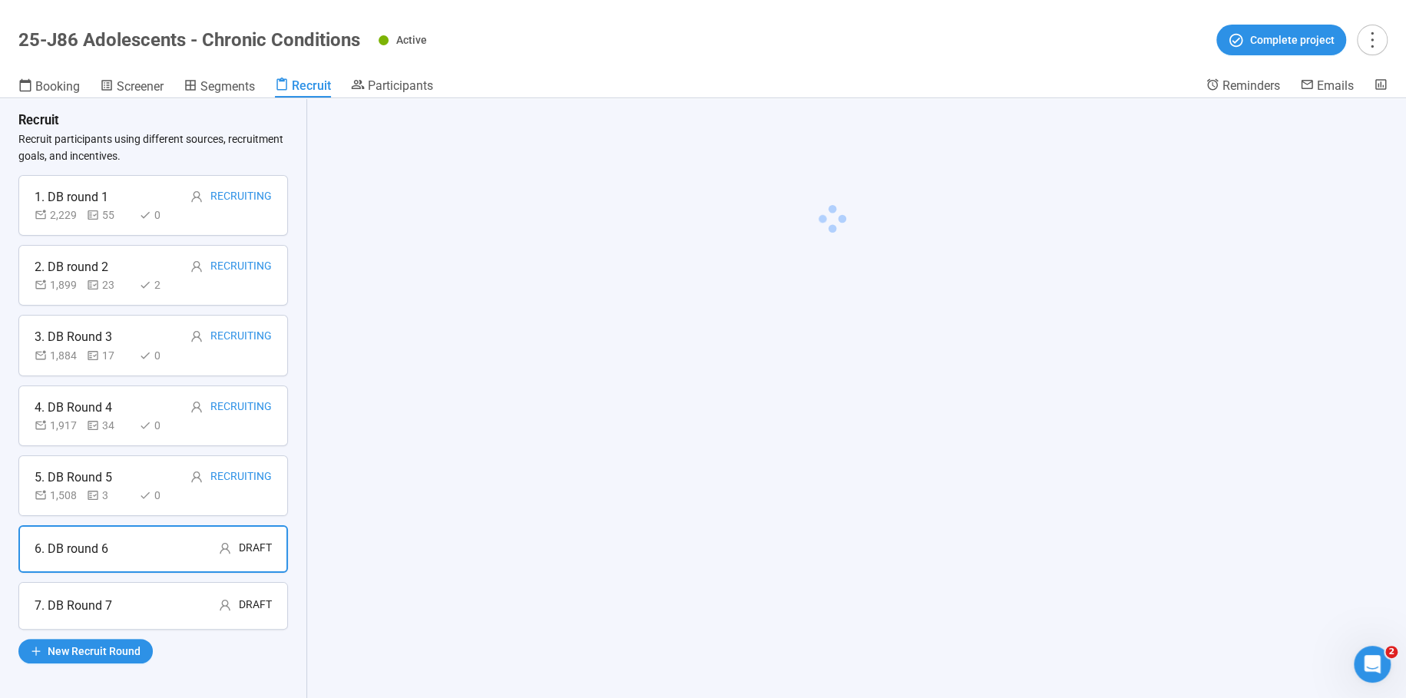
scroll to position [18, 0]
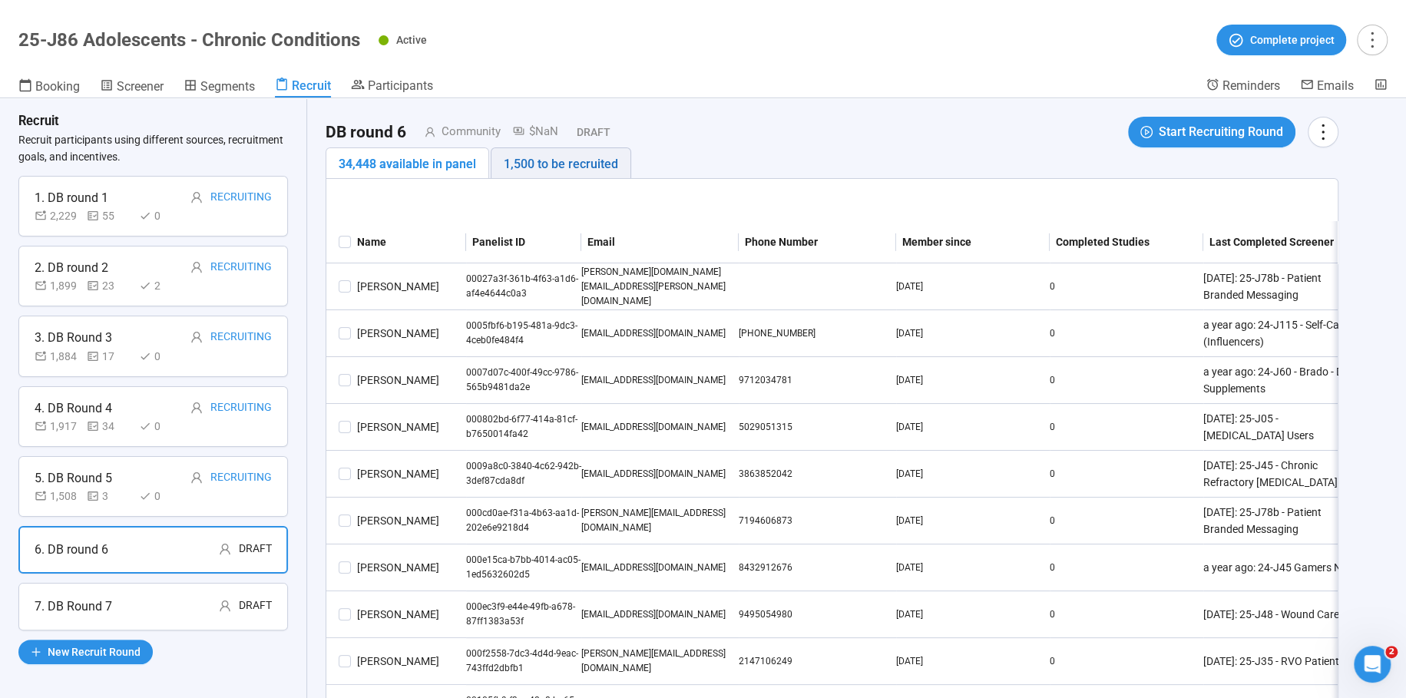
click at [584, 164] on div "1,500 to be recruited" at bounding box center [561, 163] width 114 height 19
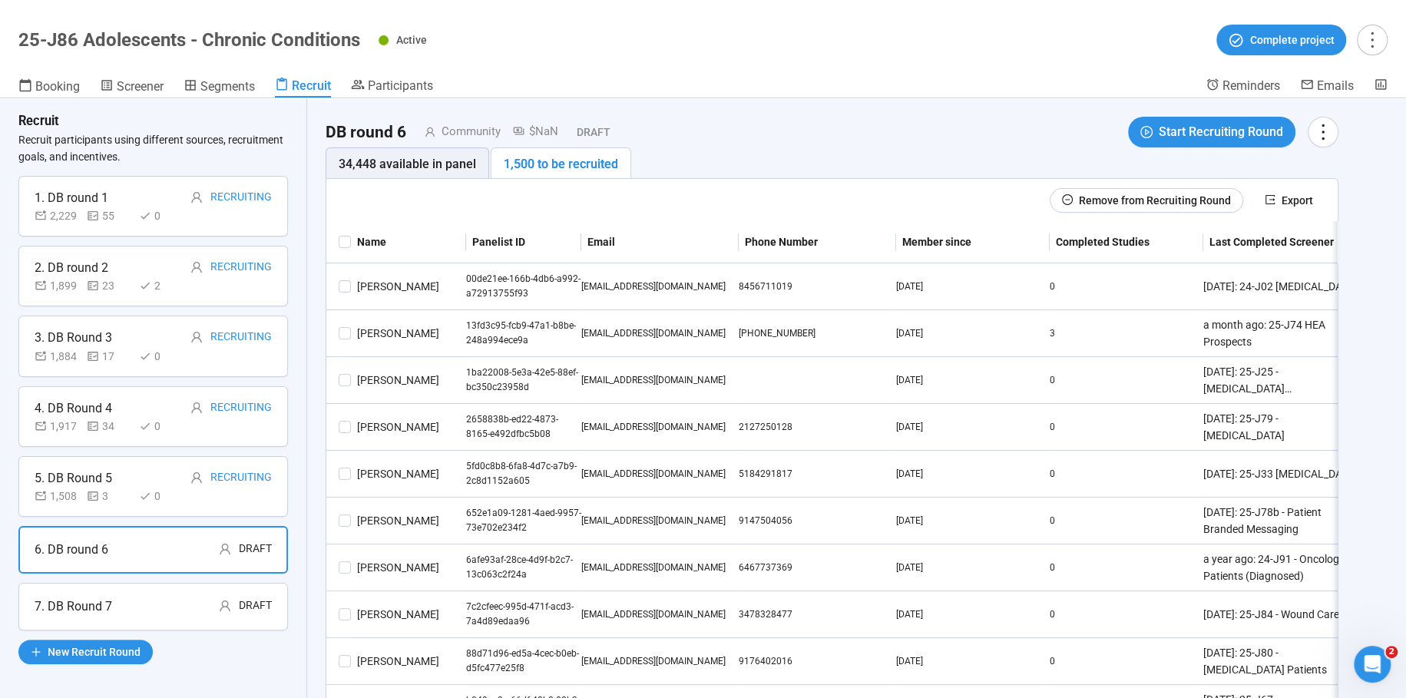
click at [1324, 132] on icon "more" at bounding box center [1322, 131] width 21 height 21
click at [891, 110] on div "DB round 6 Community $NaN Draft Start Recruiting Round 34,448 available in pane…" at bounding box center [831, 458] width 1049 height 720
click at [1212, 131] on span "Start Recruiting Round" at bounding box center [1220, 131] width 124 height 19
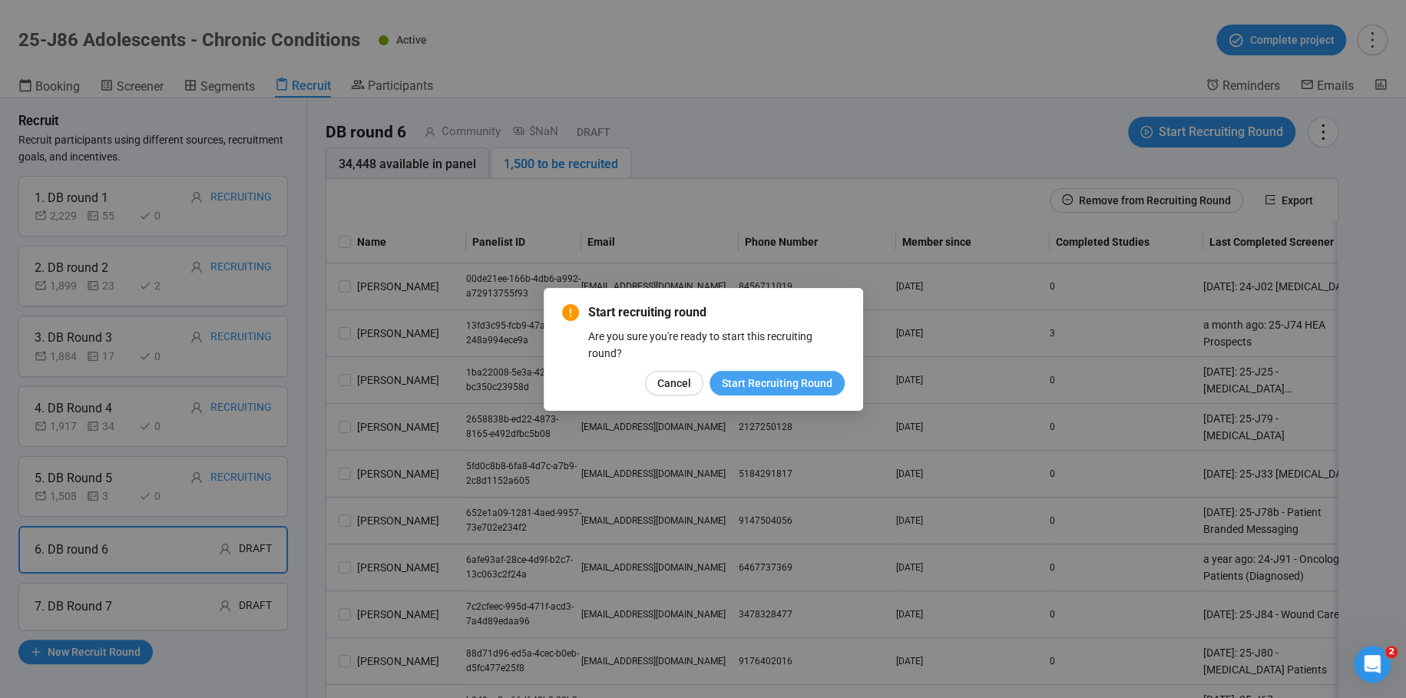
click at [776, 373] on button "Start Recruiting Round" at bounding box center [776, 383] width 135 height 25
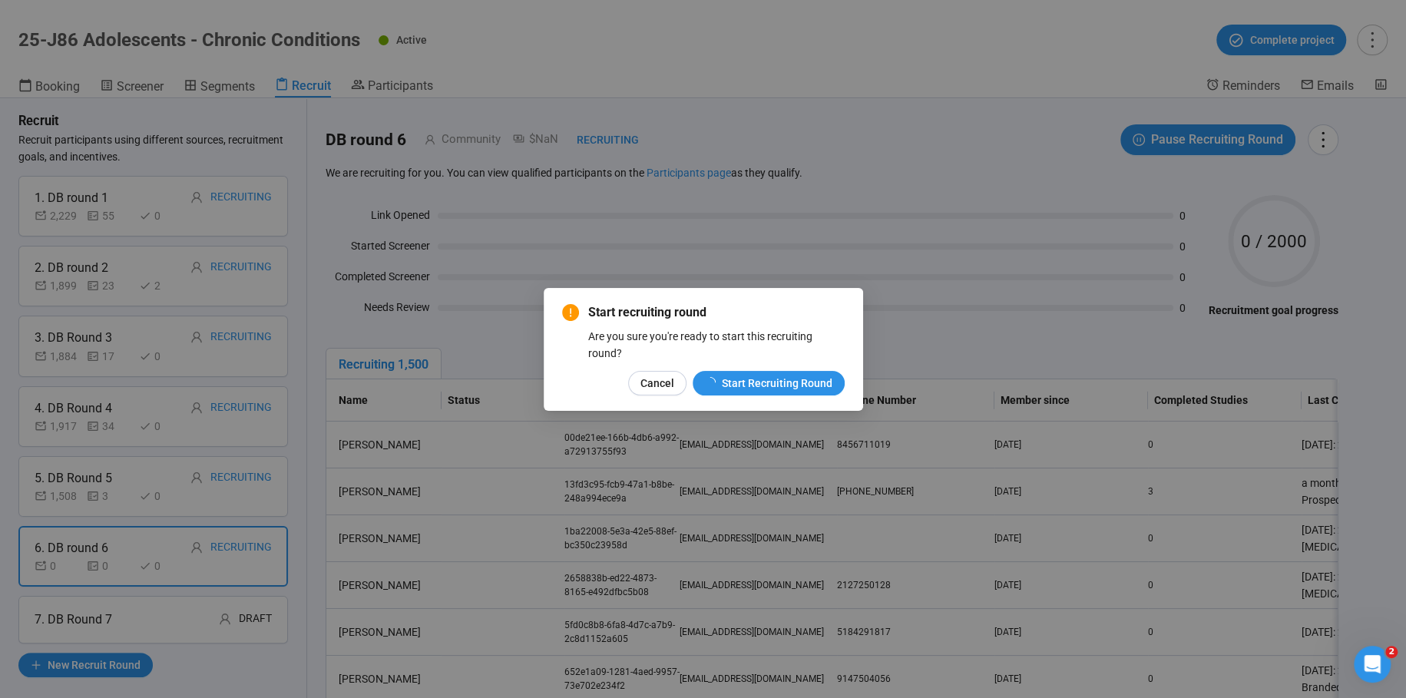
click at [772, 382] on div "Start recruiting round Are you sure you're ready to start this recruiting round…" at bounding box center [703, 349] width 1406 height 698
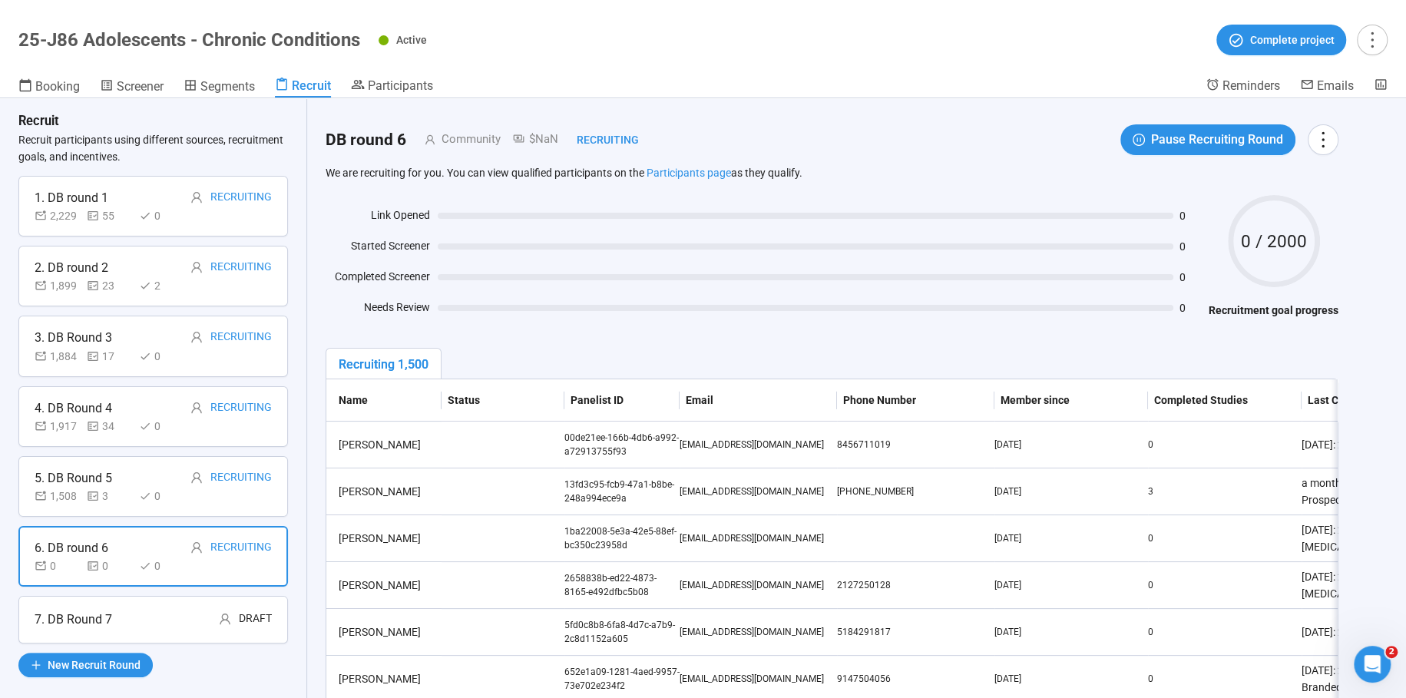
scroll to position [18, 0]
